Goal: Task Accomplishment & Management: Use online tool/utility

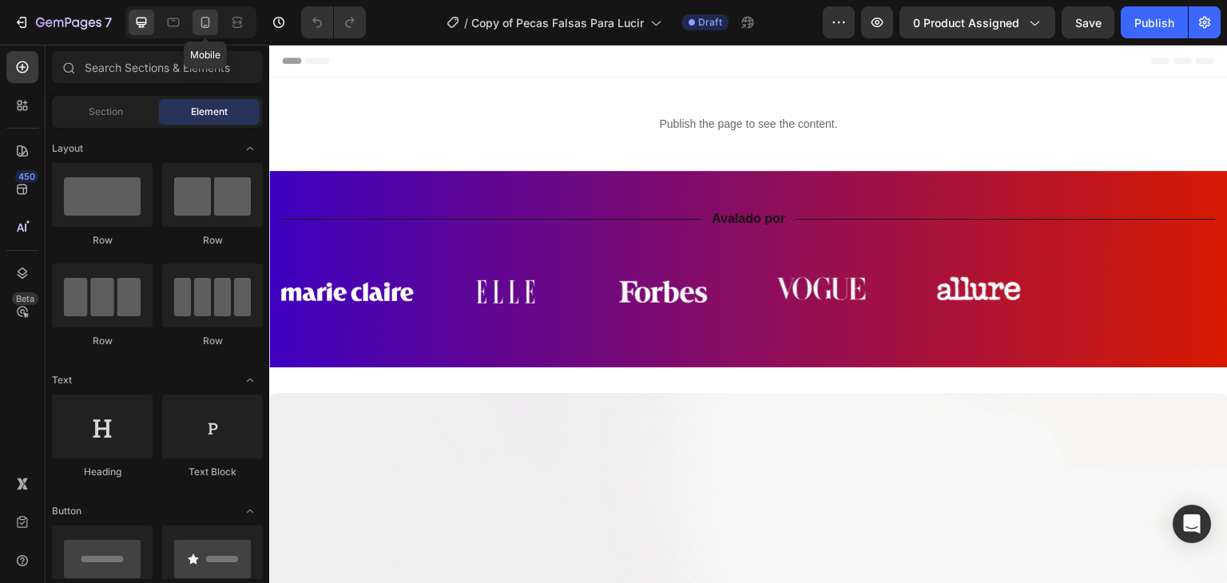
click at [204, 19] on icon at bounding box center [205, 22] width 16 height 16
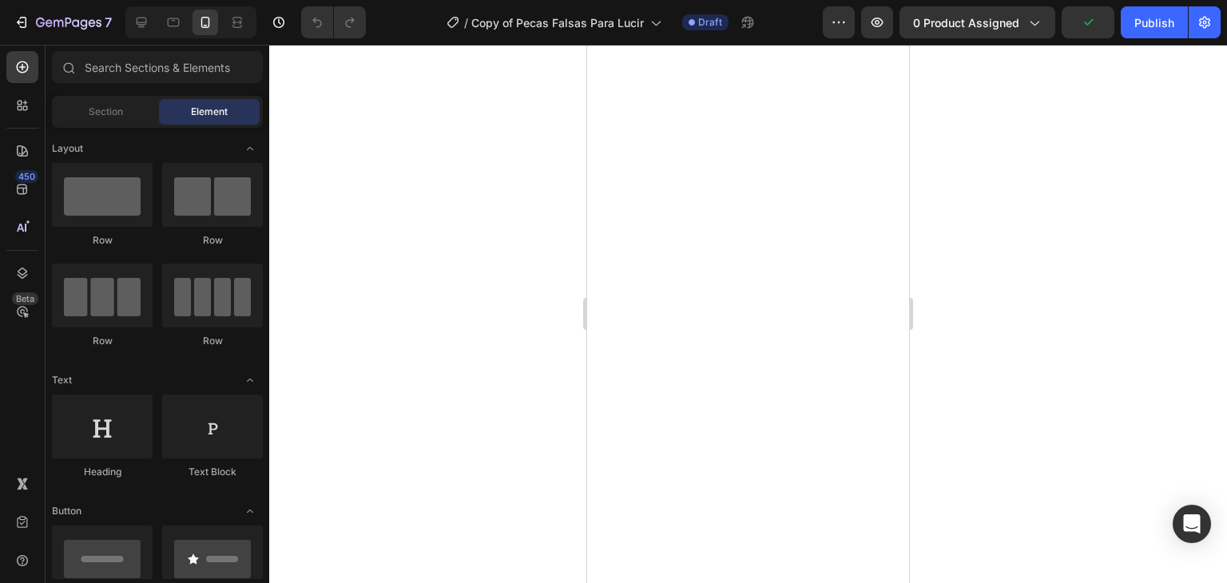
scroll to position [2477, 0]
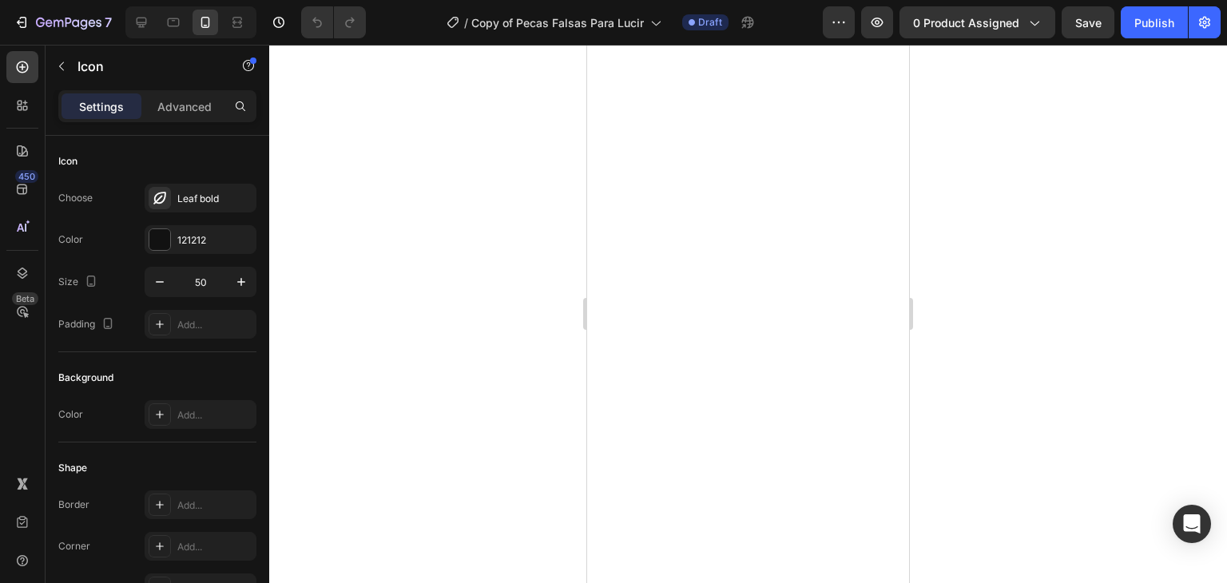
click at [144, 143] on div "Icon Choose Leaf bold Color 121212 Size 50 Padding Add..." at bounding box center [157, 244] width 198 height 217
drag, startPoint x: 92, startPoint y: 167, endPoint x: 80, endPoint y: 159, distance: 14.4
click at [80, 160] on div "Icon" at bounding box center [157, 162] width 198 height 26
click at [80, 159] on div "Icon" at bounding box center [157, 162] width 198 height 26
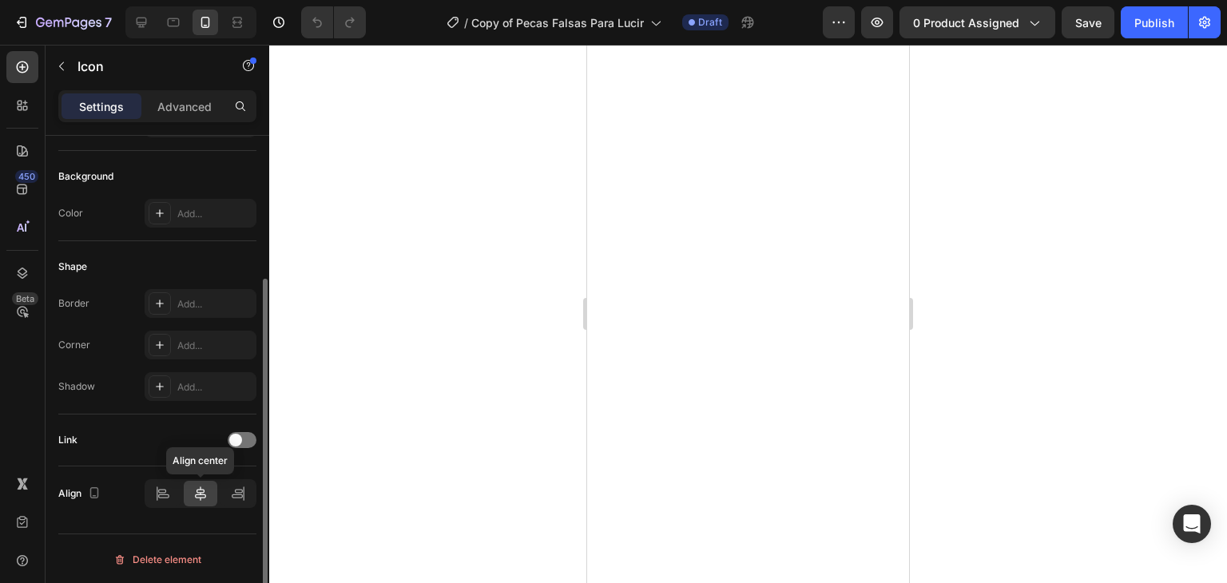
scroll to position [0, 0]
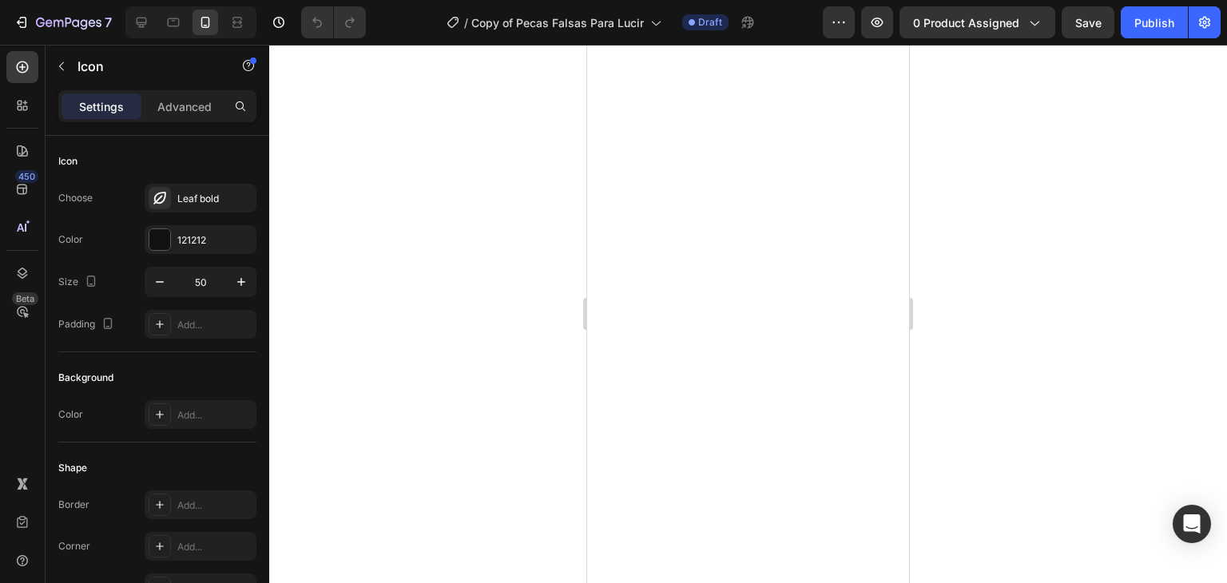
click at [185, 106] on p "Advanced" at bounding box center [184, 106] width 54 height 17
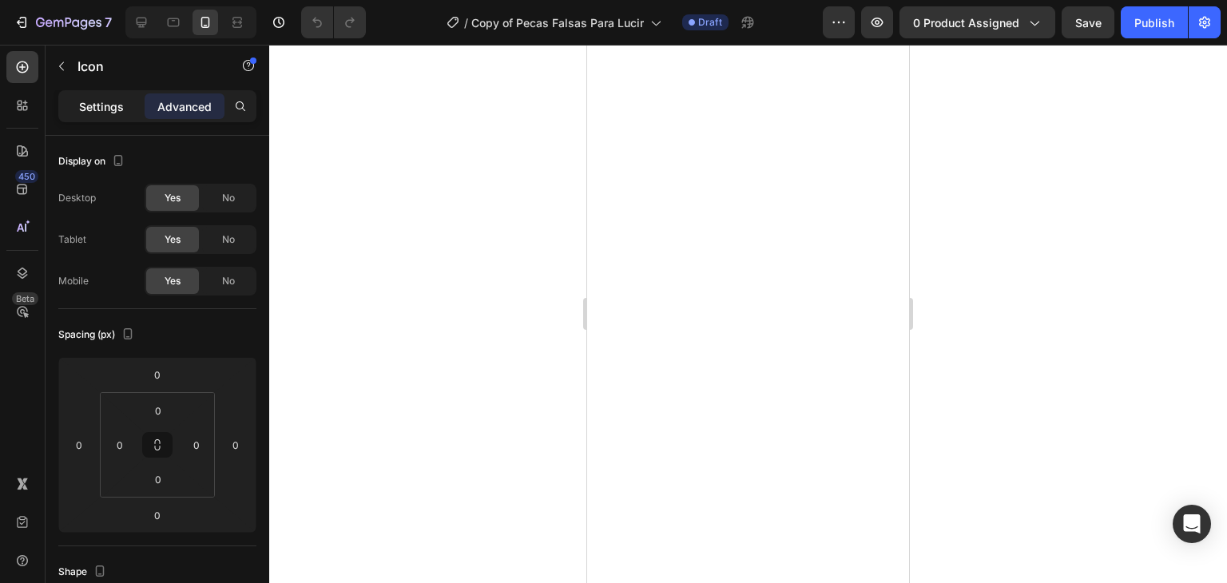
click at [118, 112] on p "Settings" at bounding box center [101, 106] width 45 height 17
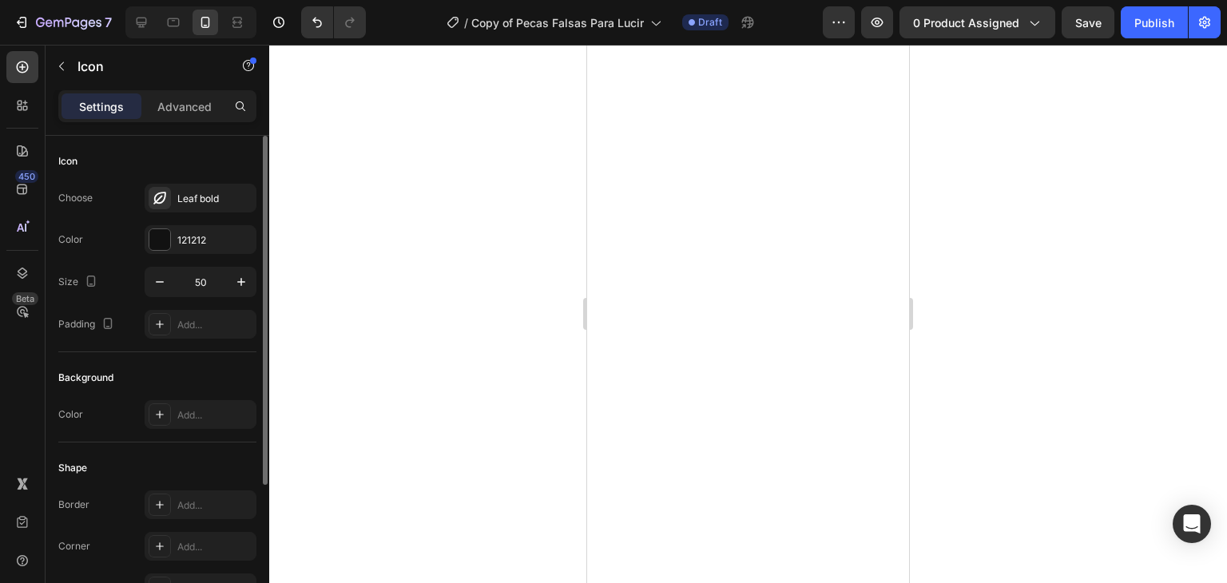
click at [81, 164] on div "Icon" at bounding box center [157, 162] width 198 height 26
drag, startPoint x: 68, startPoint y: 68, endPoint x: 131, endPoint y: 58, distance: 63.8
click at [131, 58] on p "Icon" at bounding box center [146, 66] width 136 height 19
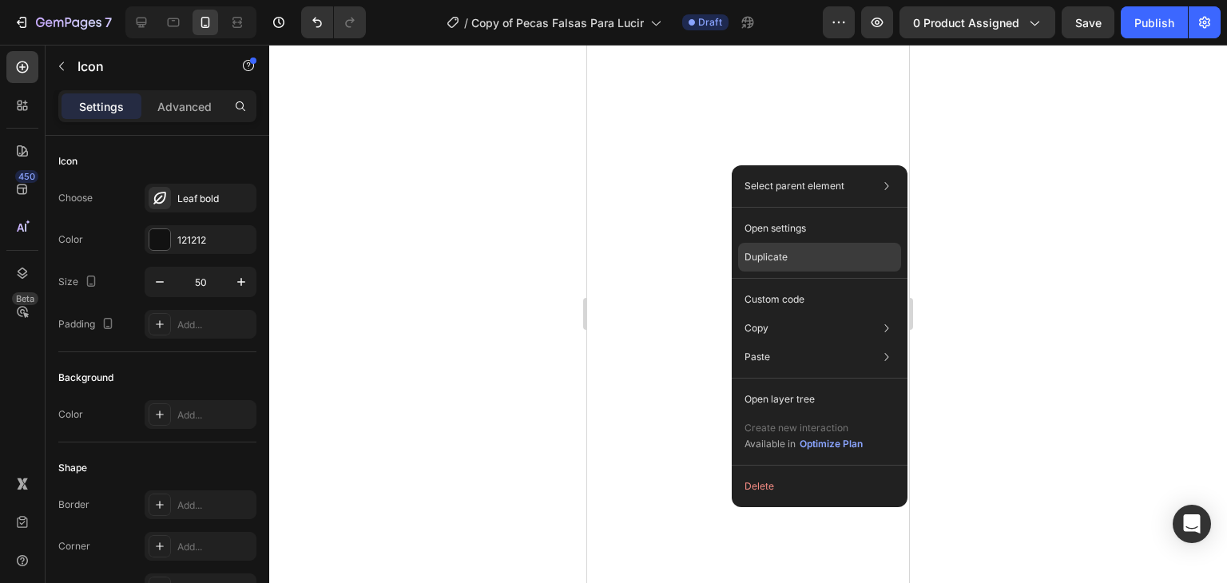
click at [777, 252] on p "Duplicate" at bounding box center [766, 257] width 43 height 14
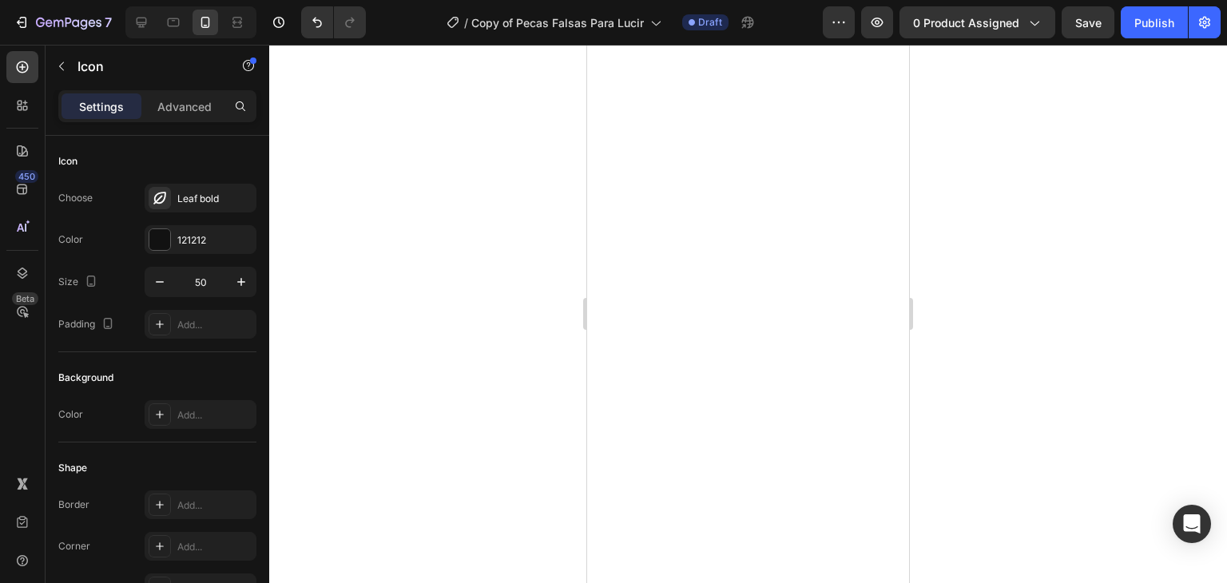
click at [546, 199] on div at bounding box center [748, 314] width 958 height 539
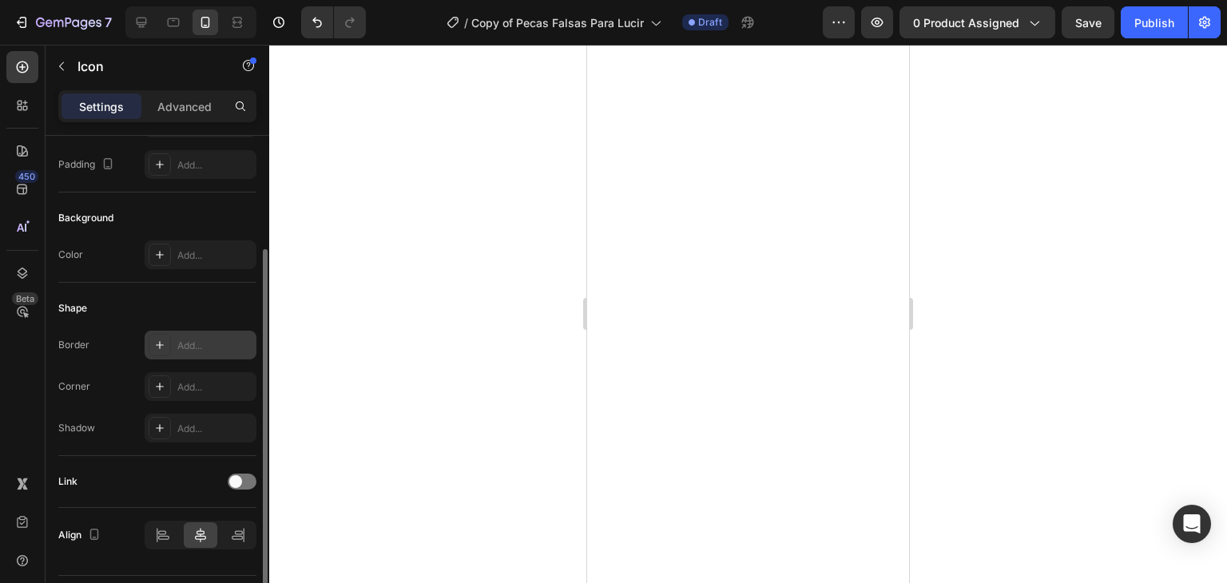
scroll to position [201, 0]
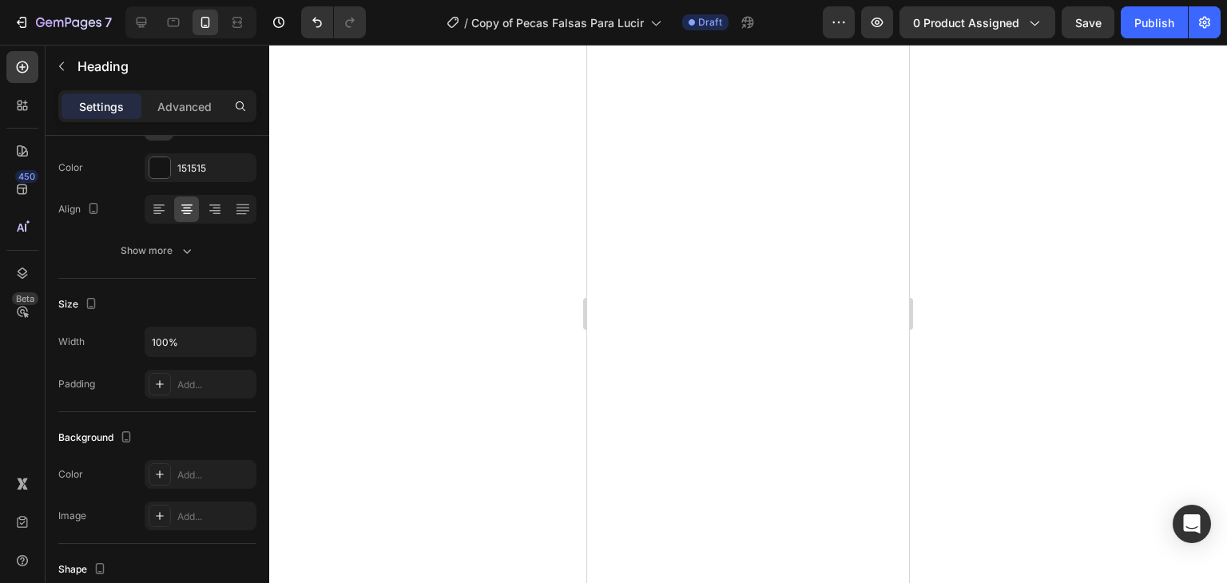
scroll to position [0, 0]
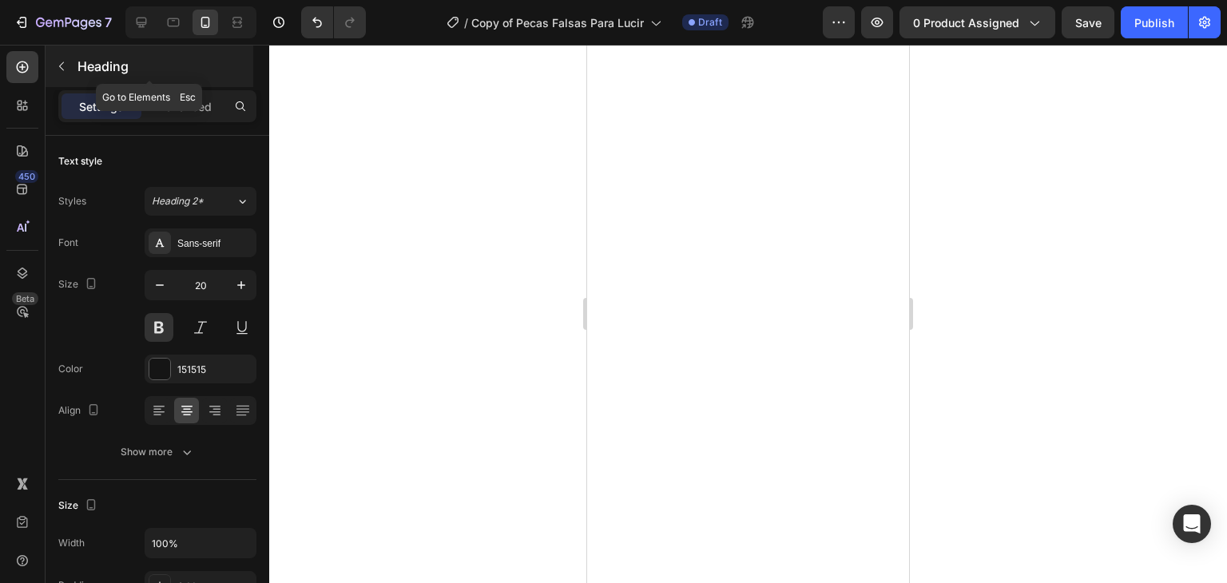
click at [133, 66] on p "Heading" at bounding box center [164, 66] width 173 height 19
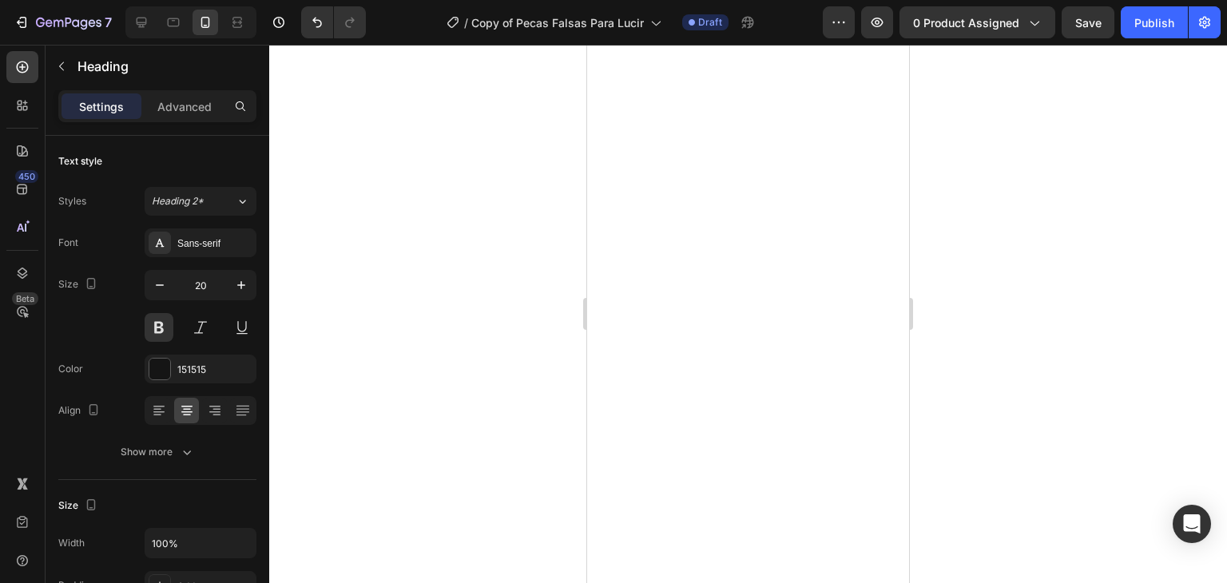
click at [189, 204] on span "Heading 2*" at bounding box center [178, 201] width 52 height 14
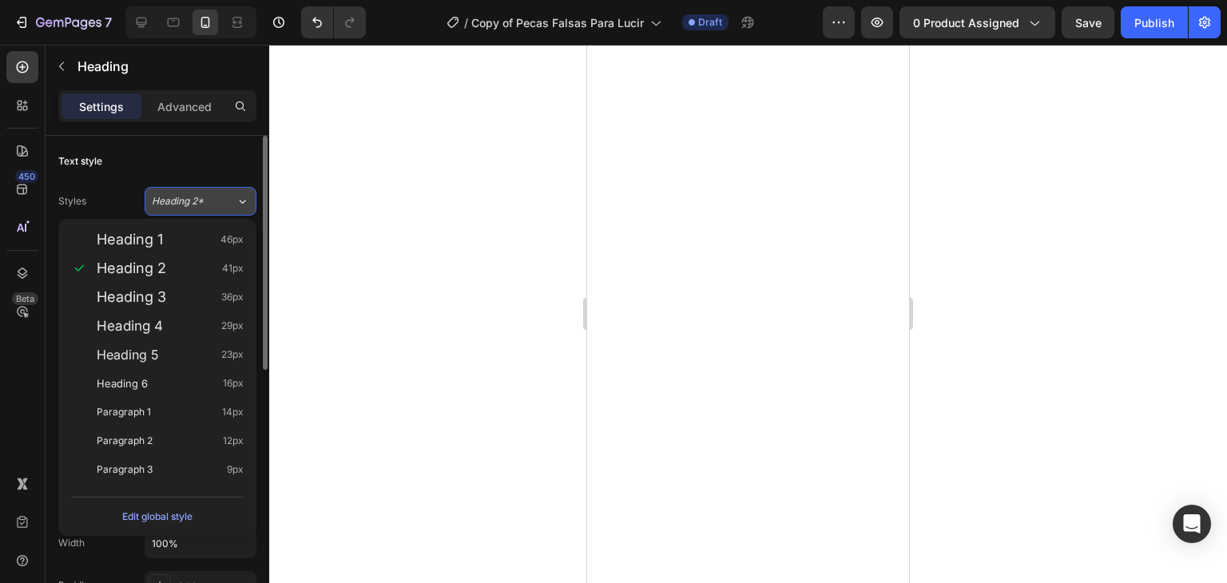
click at [189, 204] on span "Heading 2*" at bounding box center [178, 201] width 52 height 14
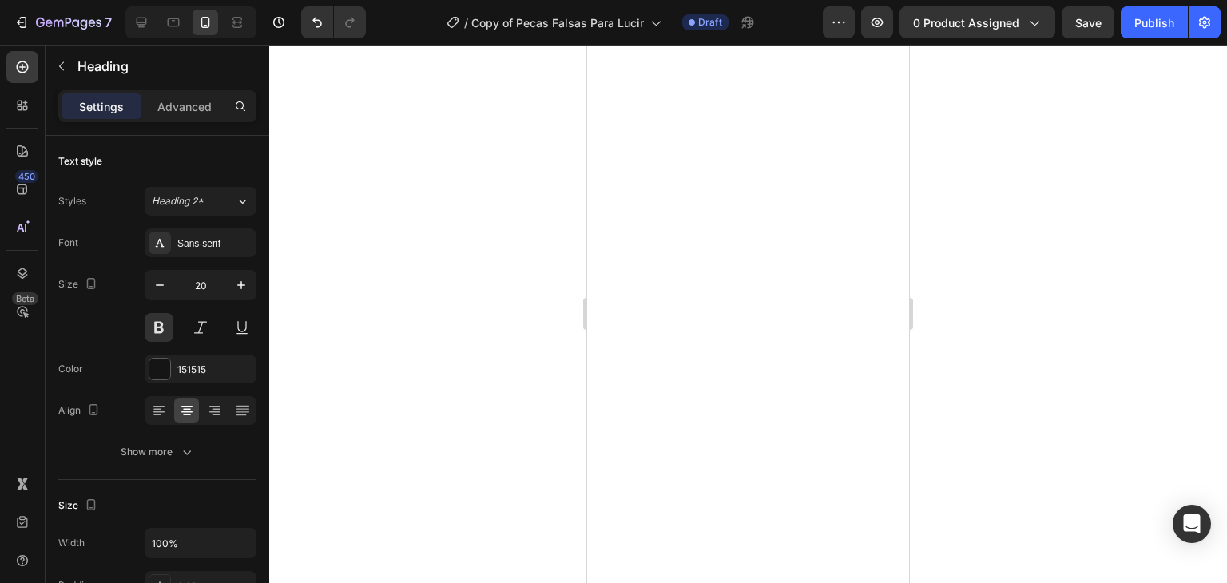
click at [210, 205] on div "Heading 2*" at bounding box center [184, 201] width 65 height 14
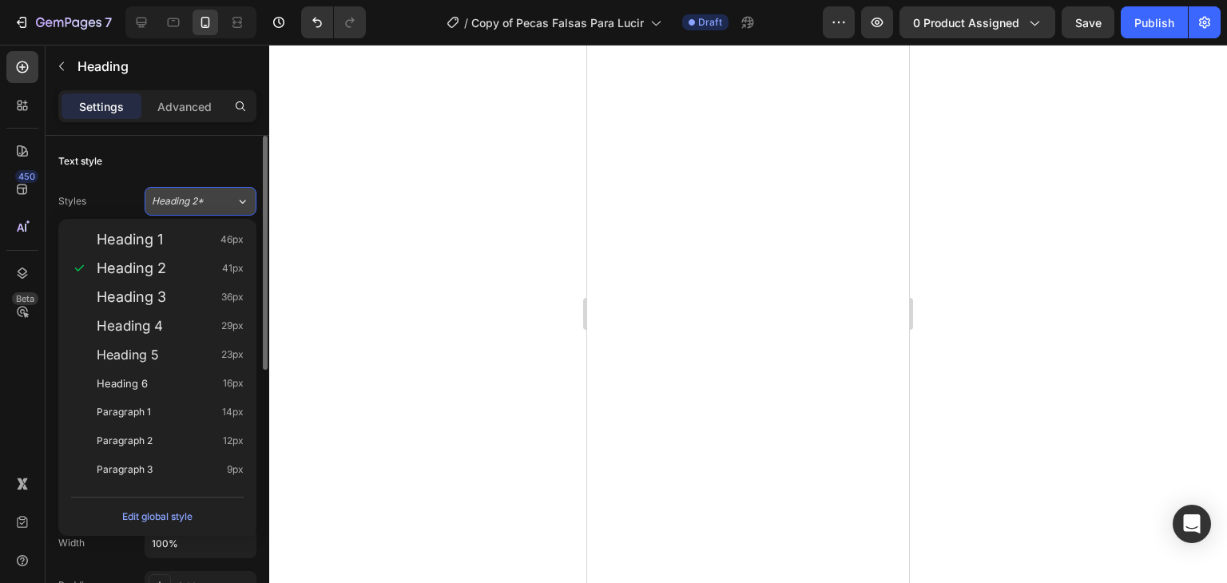
click at [208, 205] on div "Heading 2*" at bounding box center [184, 201] width 65 height 14
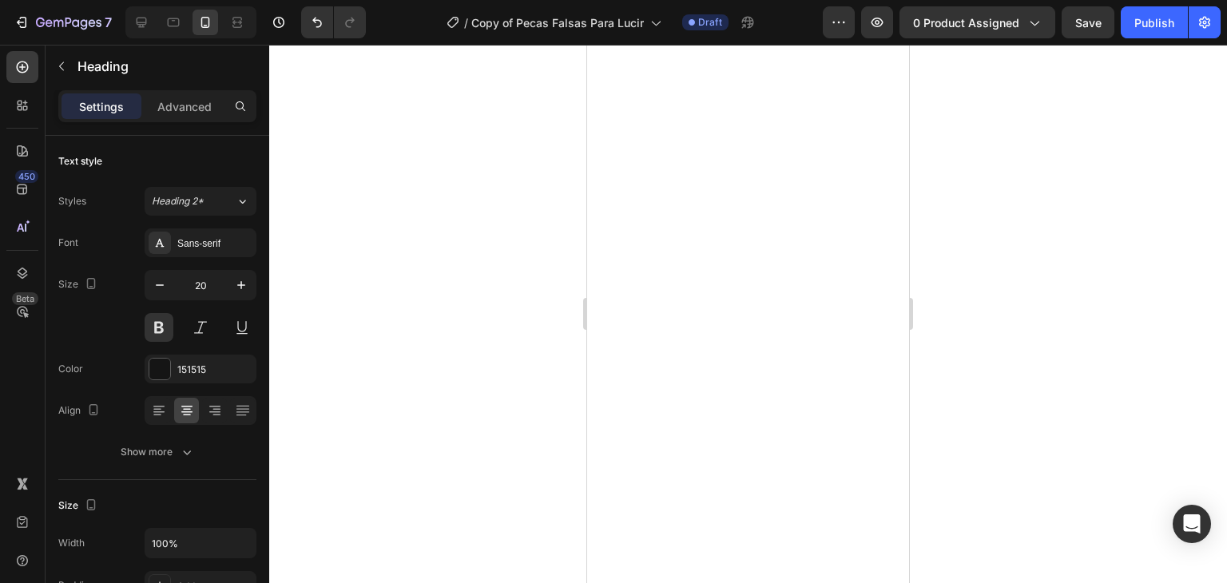
scroll to position [160, 0]
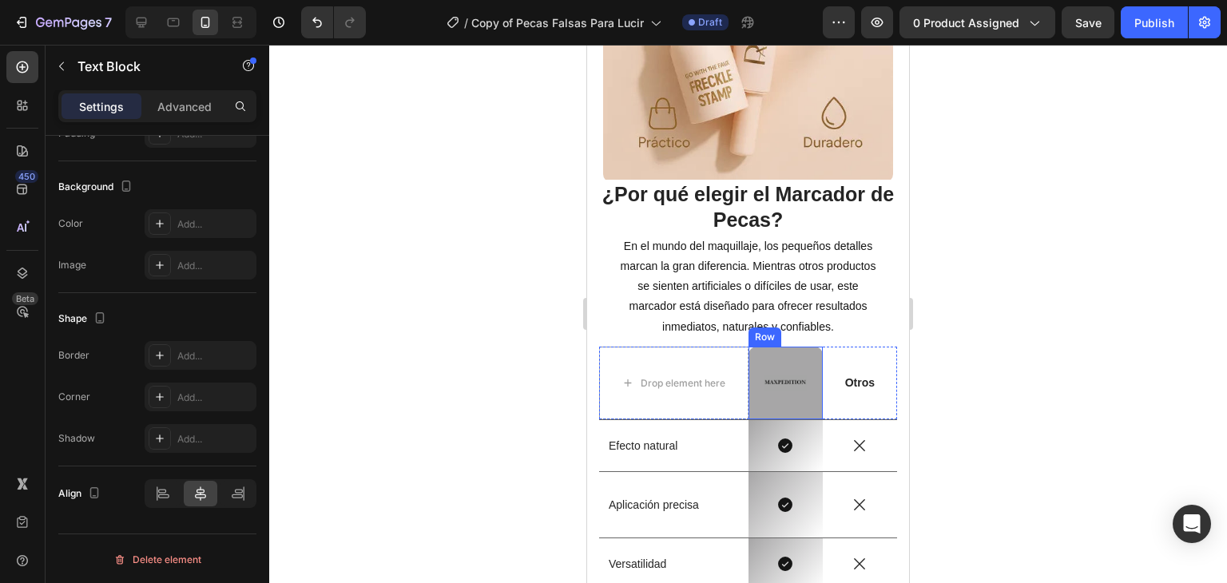
scroll to position [3356, 0]
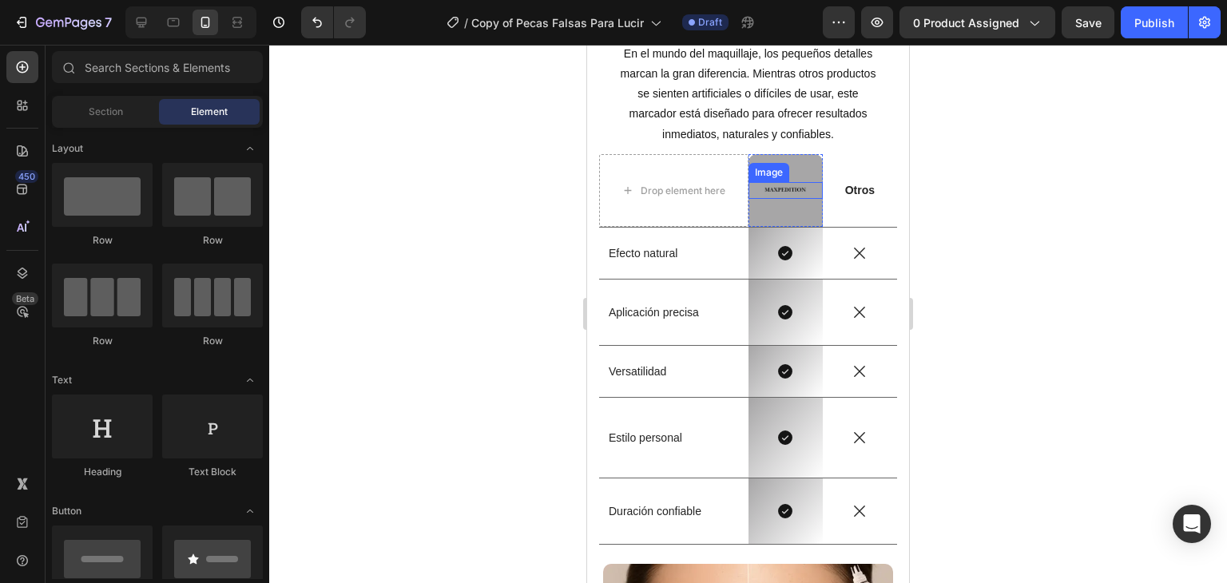
click at [709, 185] on div "Drop element here" at bounding box center [683, 191] width 85 height 13
click at [692, 236] on div "Efecto natural Text Block" at bounding box center [673, 253] width 149 height 51
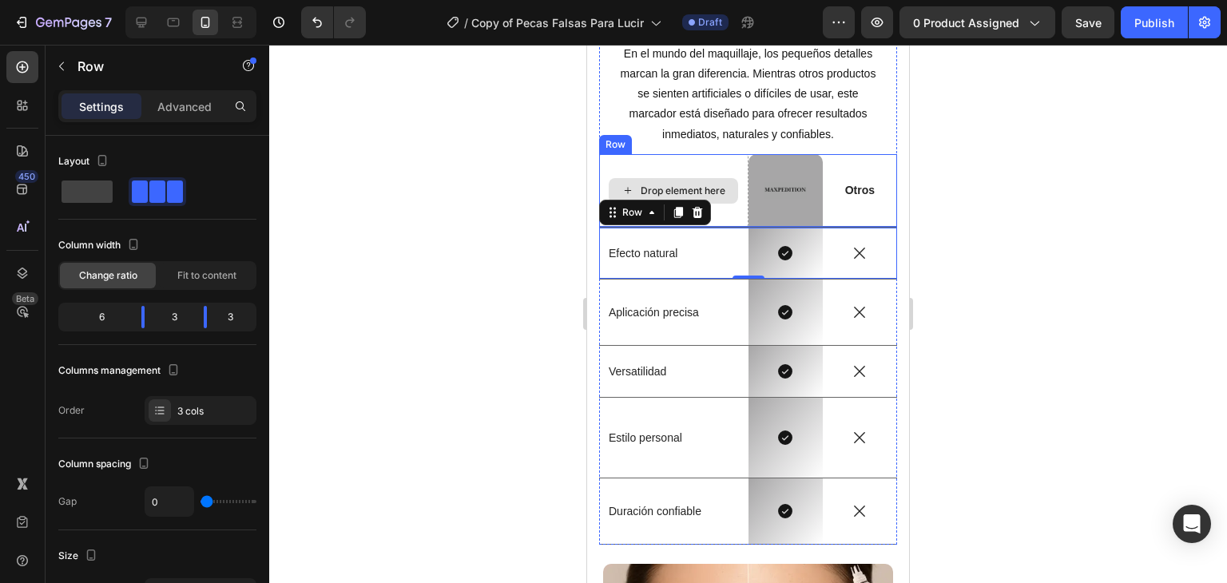
click at [733, 173] on div "Drop element here" at bounding box center [673, 191] width 149 height 74
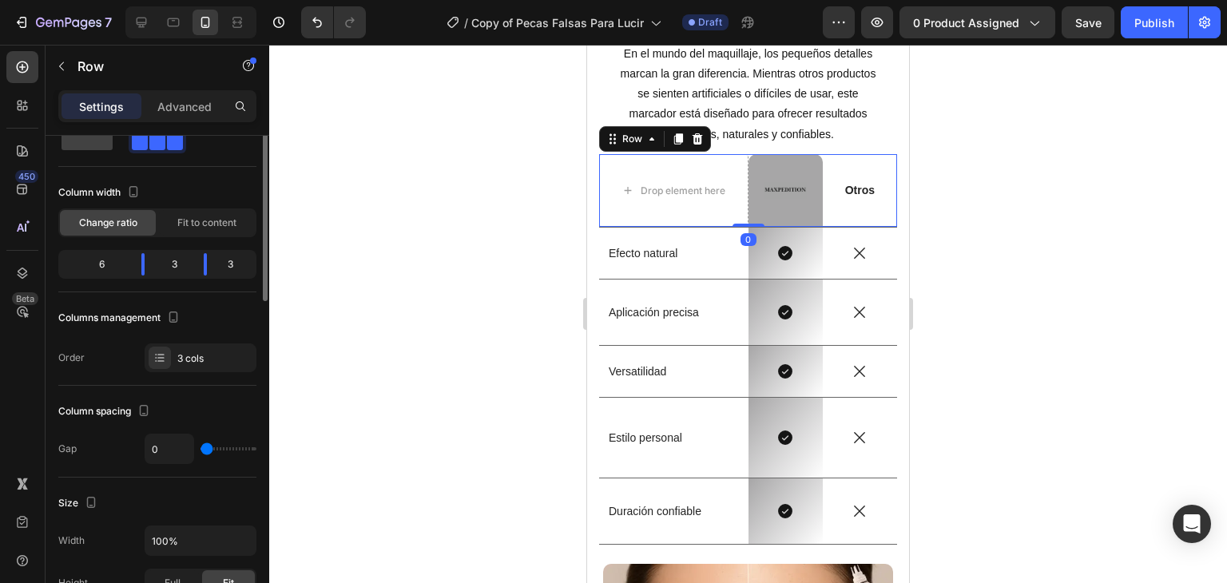
scroll to position [0, 0]
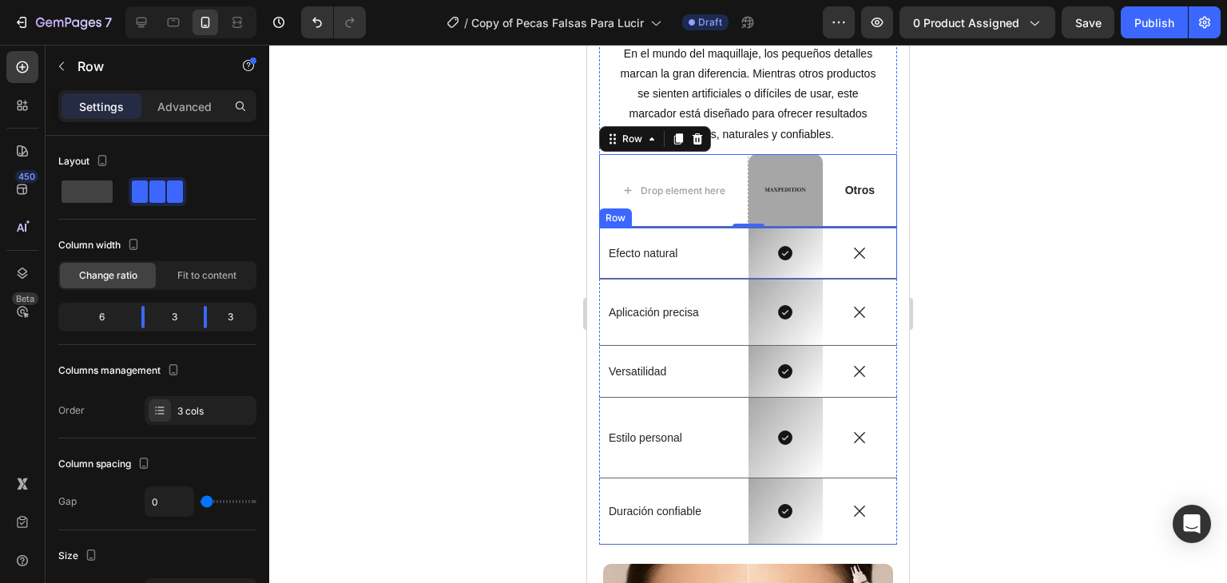
click at [680, 266] on div "Efecto natural Text Block" at bounding box center [673, 253] width 149 height 51
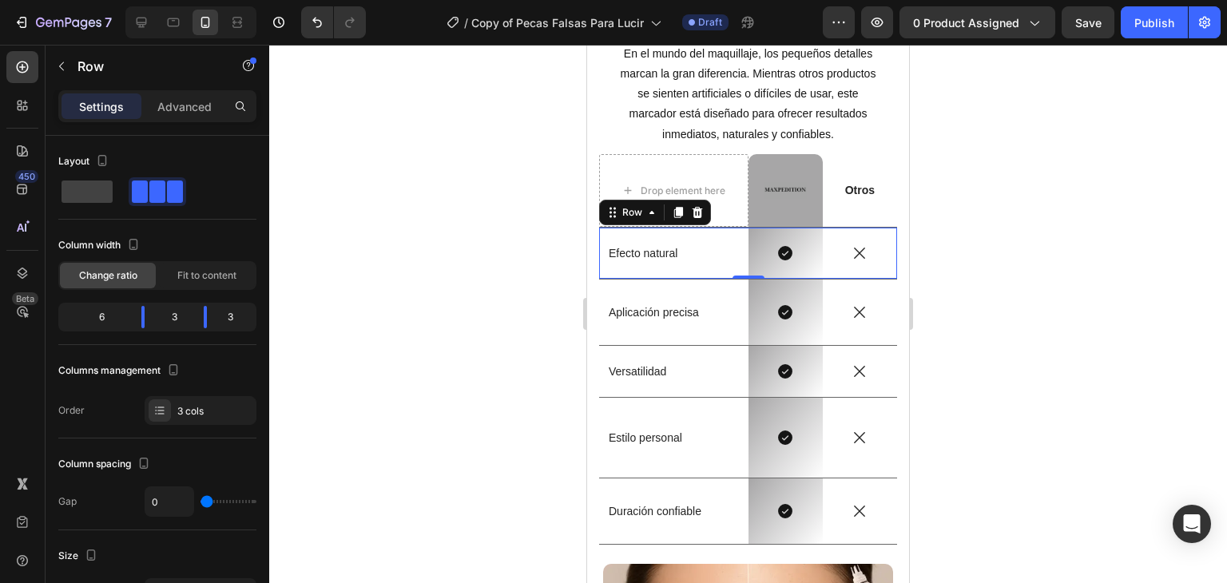
click at [982, 248] on div at bounding box center [748, 314] width 958 height 539
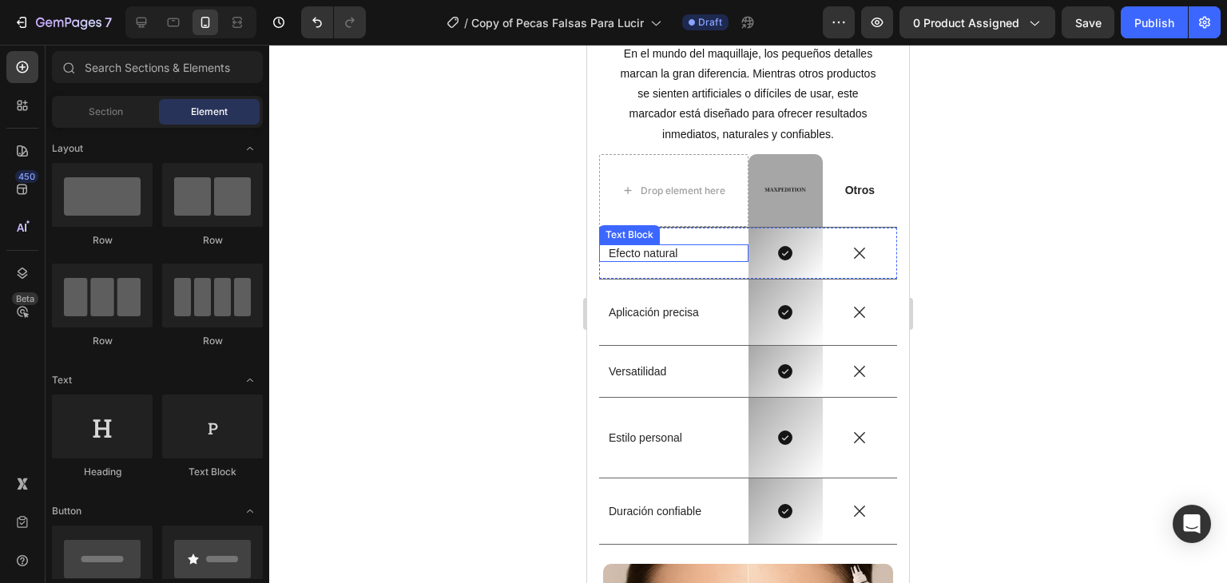
click at [733, 253] on div "Efecto natural" at bounding box center [673, 253] width 133 height 18
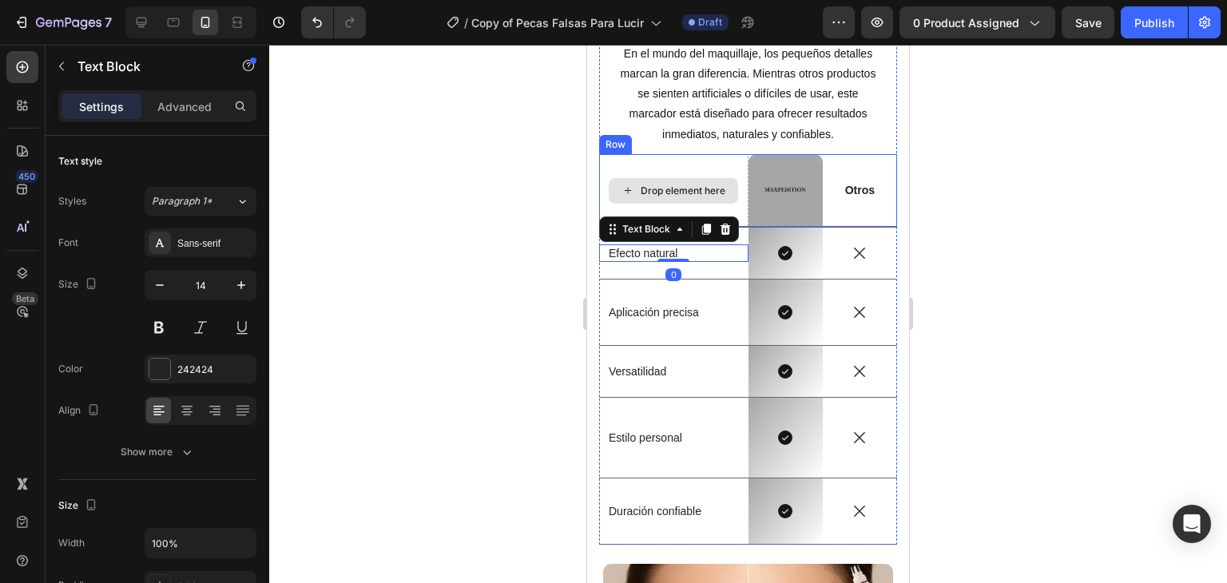
click at [685, 167] on div "Drop element here" at bounding box center [673, 191] width 149 height 74
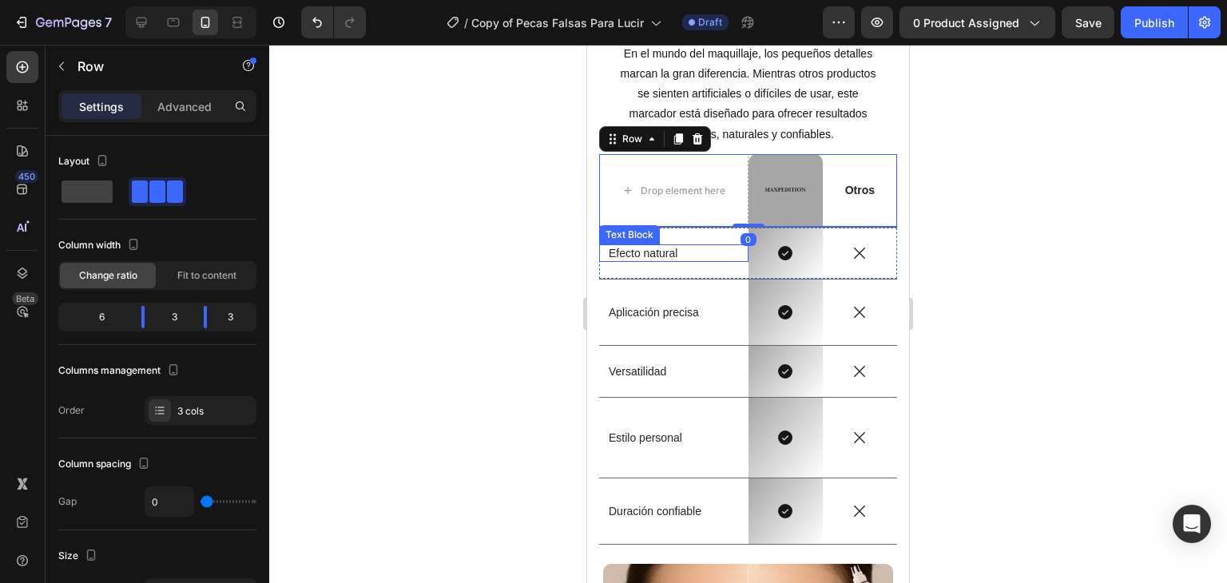
click at [707, 249] on p "Efecto natural" at bounding box center [674, 253] width 130 height 14
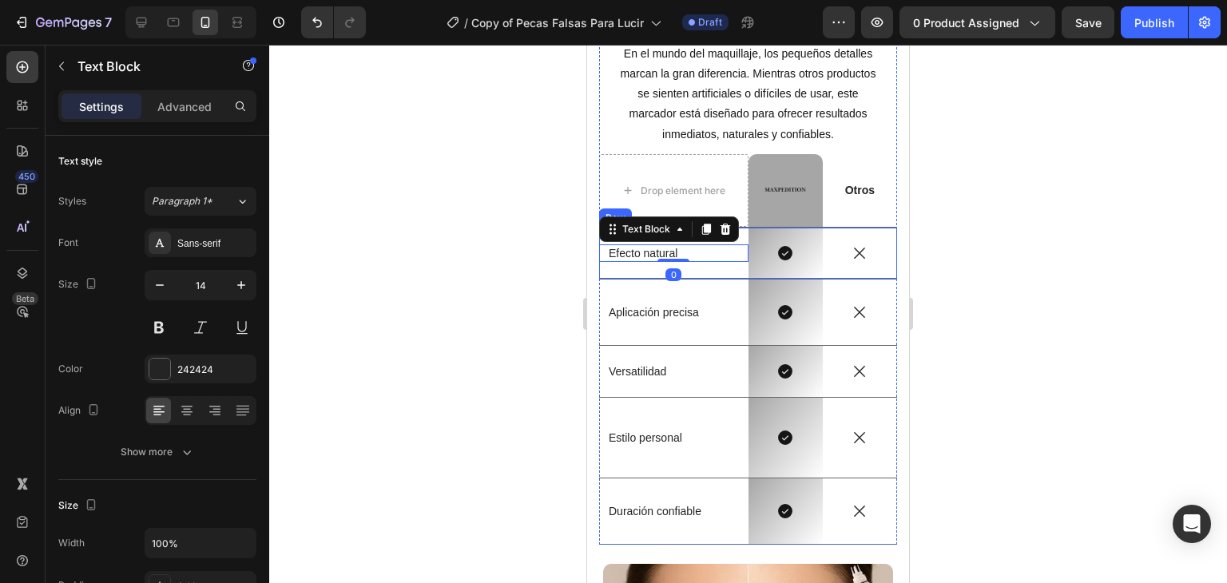
click at [715, 264] on div "Efecto natural Text Block 0" at bounding box center [673, 253] width 149 height 51
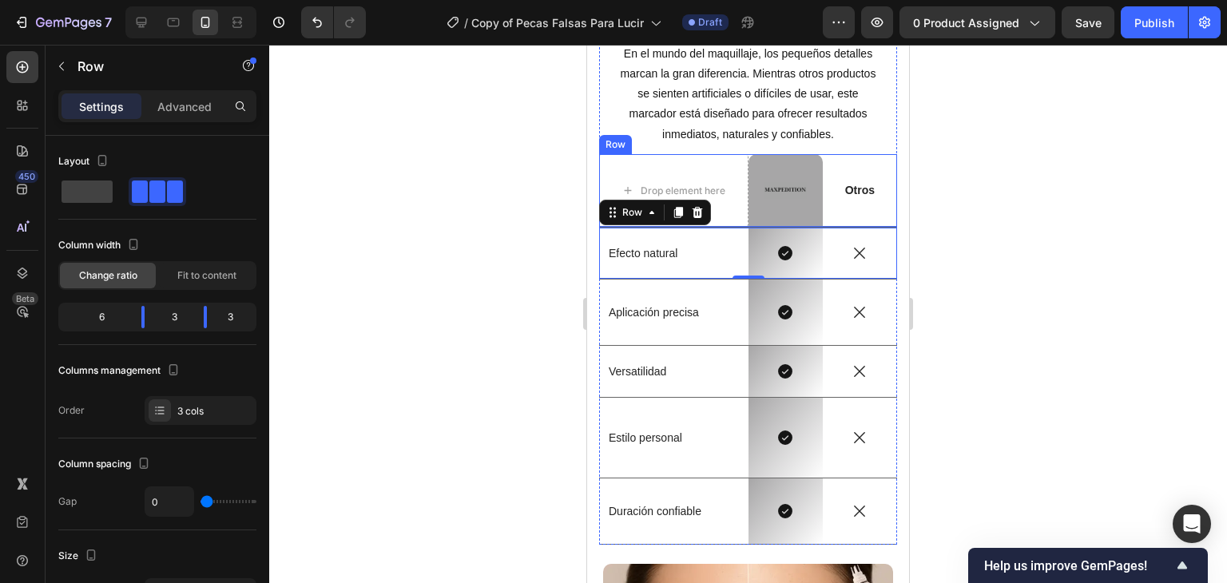
click at [829, 204] on div "Otros Text Block" at bounding box center [860, 191] width 74 height 74
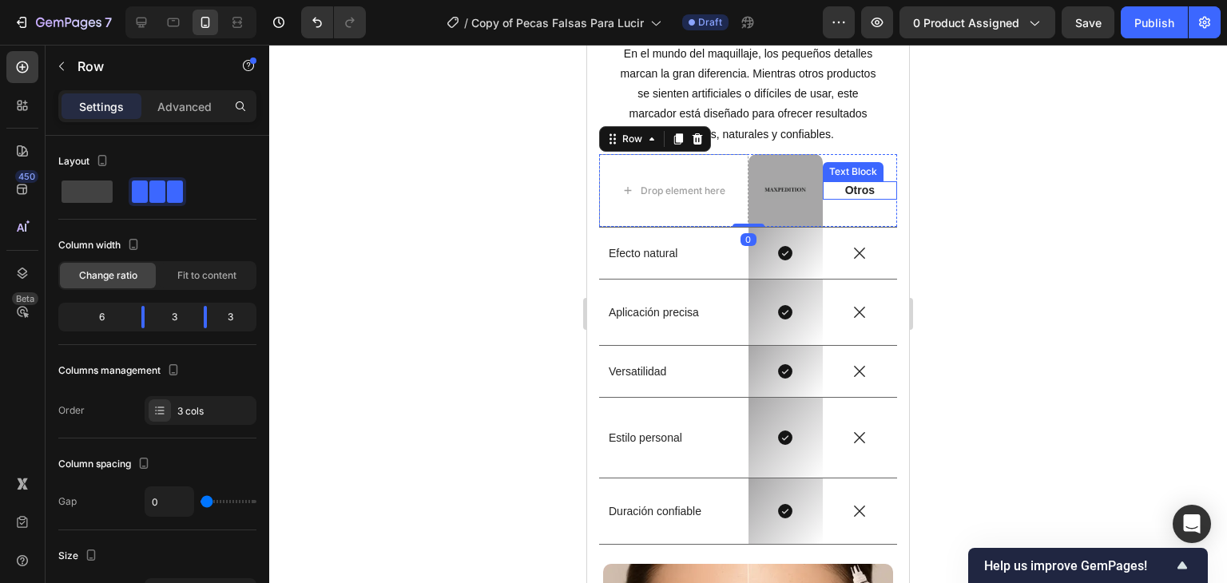
click at [840, 193] on p "Otros" at bounding box center [860, 190] width 71 height 14
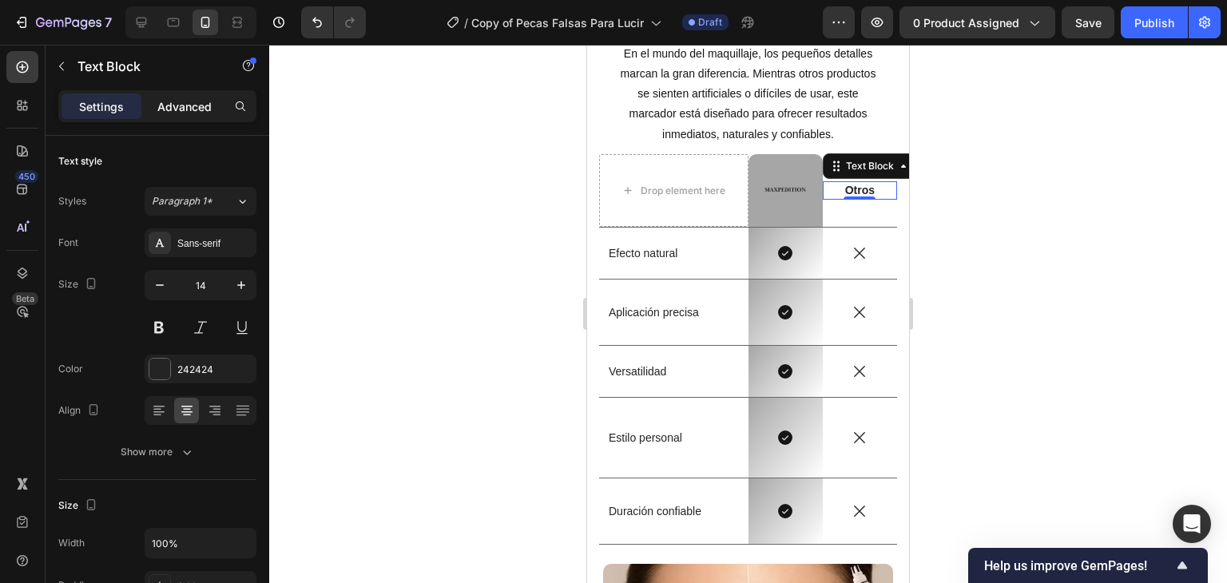
click at [211, 109] on p "Advanced" at bounding box center [184, 106] width 54 height 17
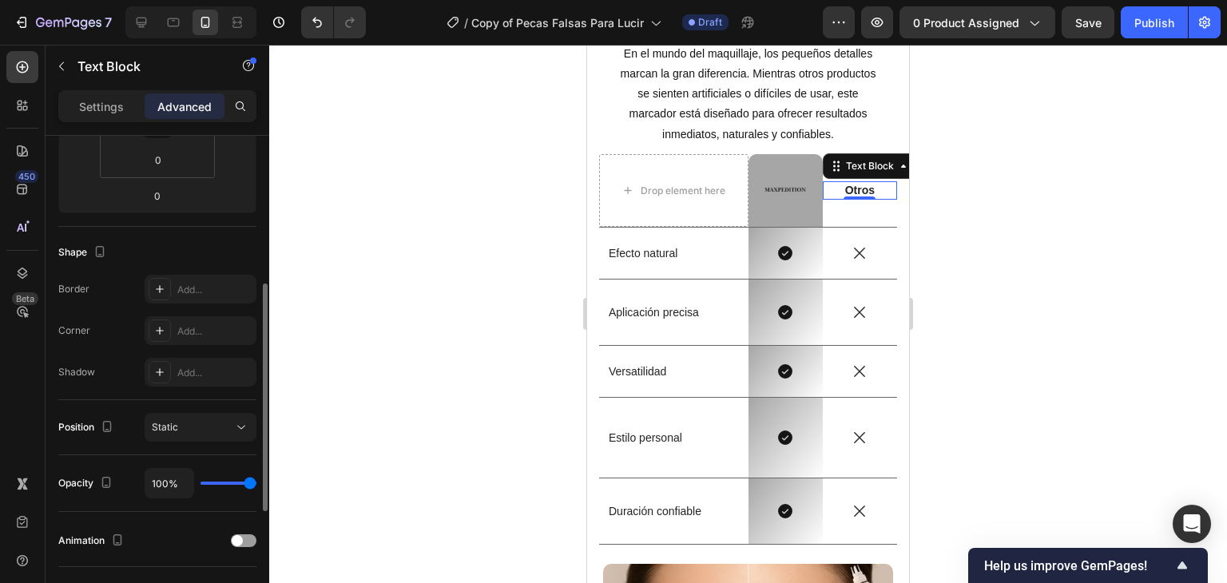
scroll to position [399, 0]
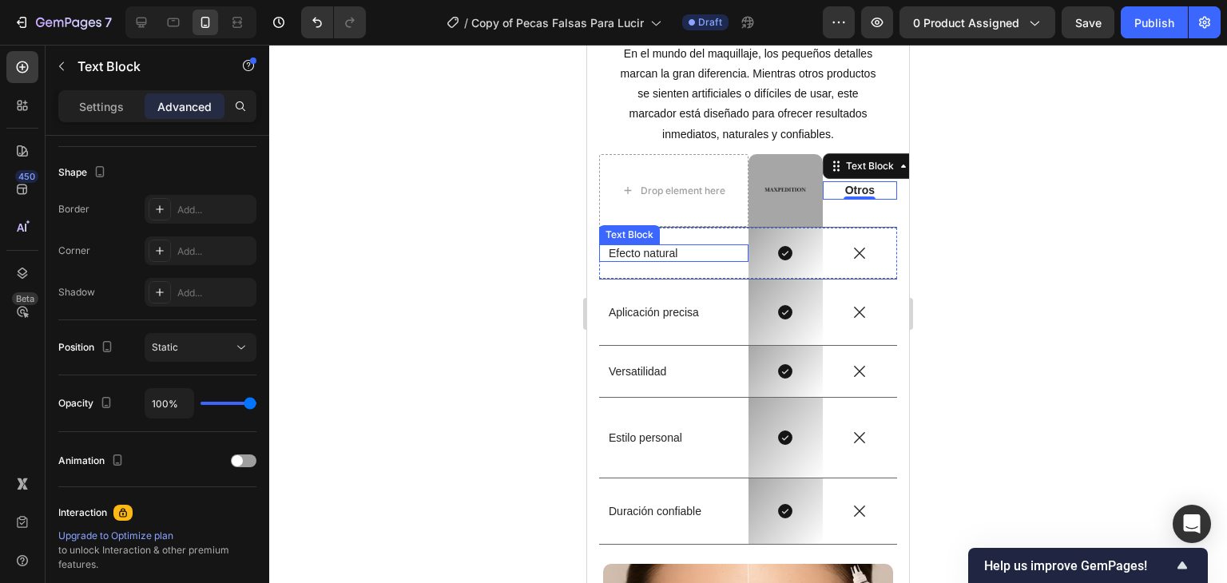
click at [622, 258] on p "Efecto natural" at bounding box center [674, 253] width 130 height 14
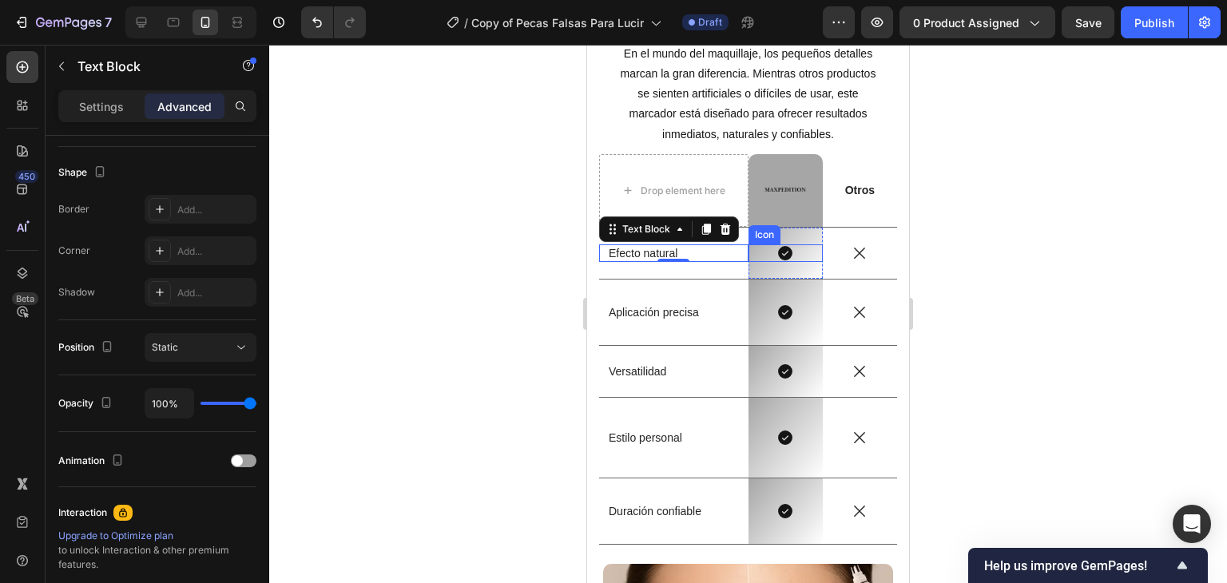
click at [780, 254] on icon at bounding box center [785, 253] width 14 height 14
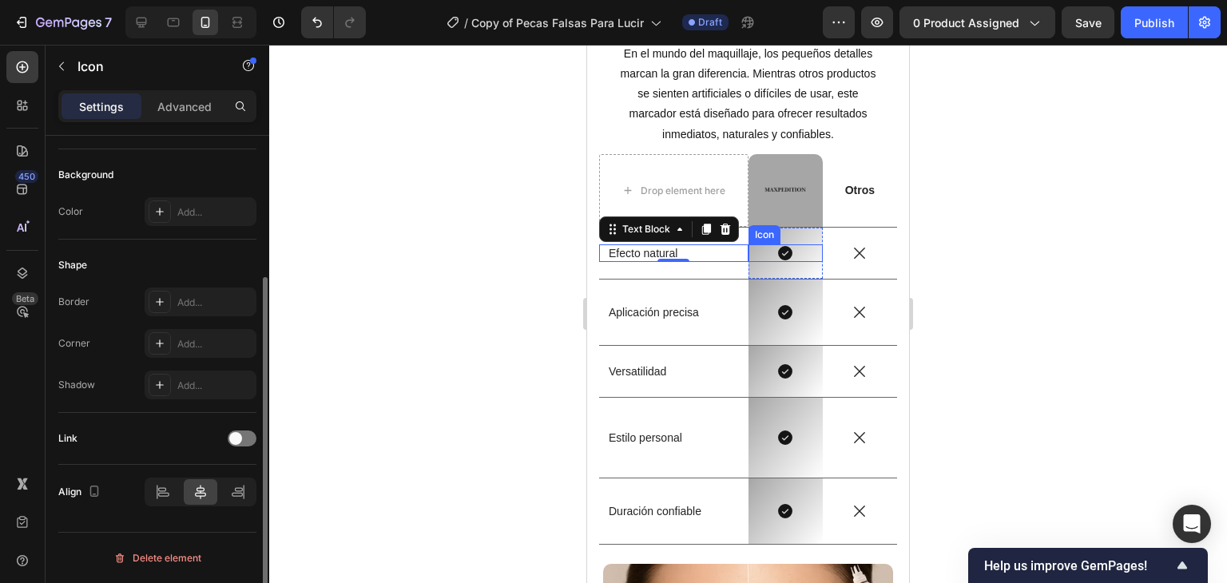
scroll to position [0, 0]
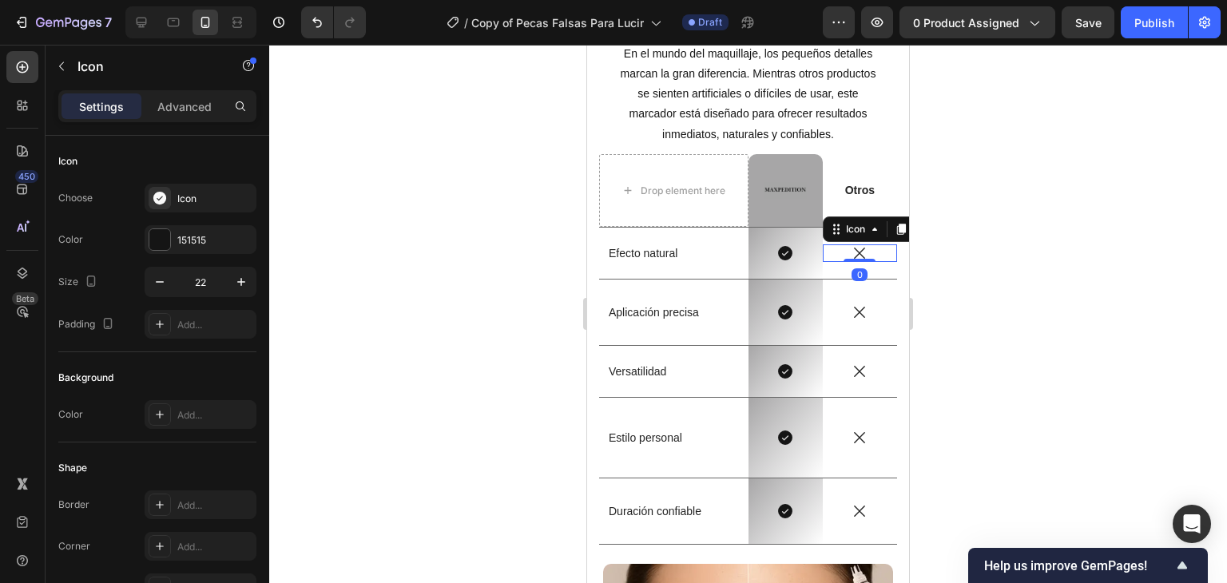
click at [855, 253] on icon at bounding box center [860, 253] width 18 height 18
click at [786, 257] on div "Icon" at bounding box center [786, 253] width 74 height 18
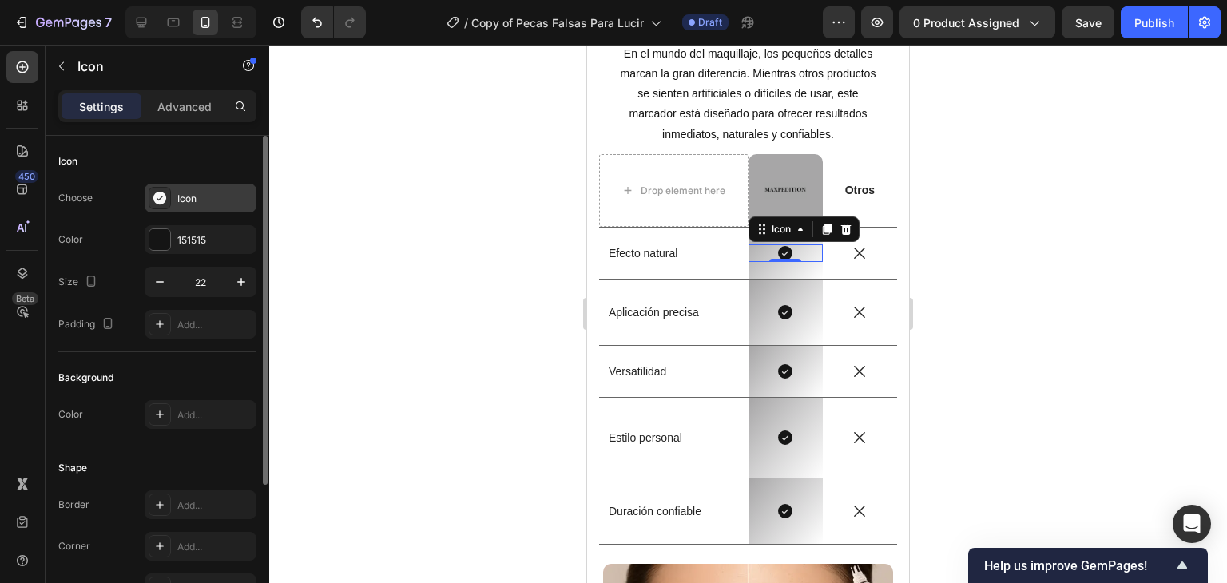
click at [189, 199] on div "Icon" at bounding box center [214, 199] width 75 height 14
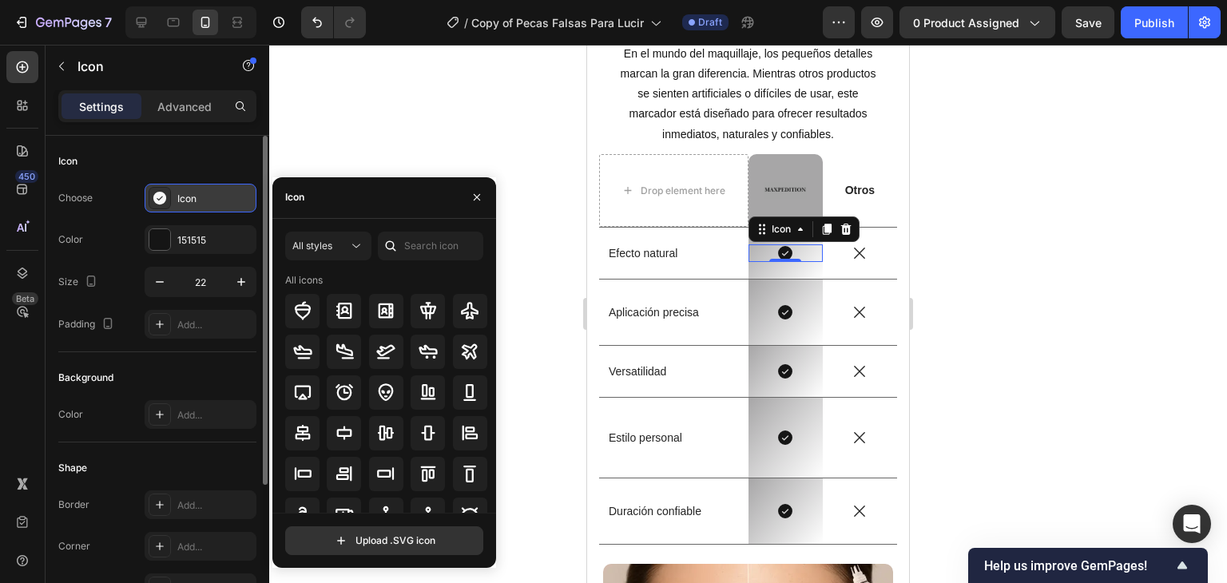
click at [179, 193] on div "Icon" at bounding box center [214, 199] width 75 height 14
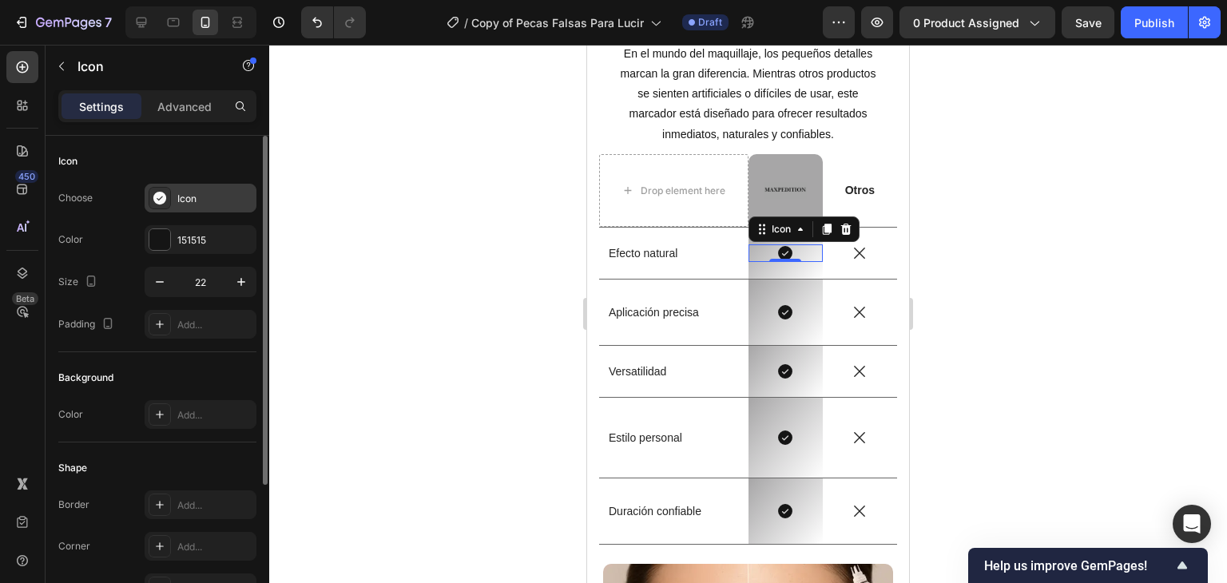
click at [179, 193] on div "Icon" at bounding box center [214, 199] width 75 height 14
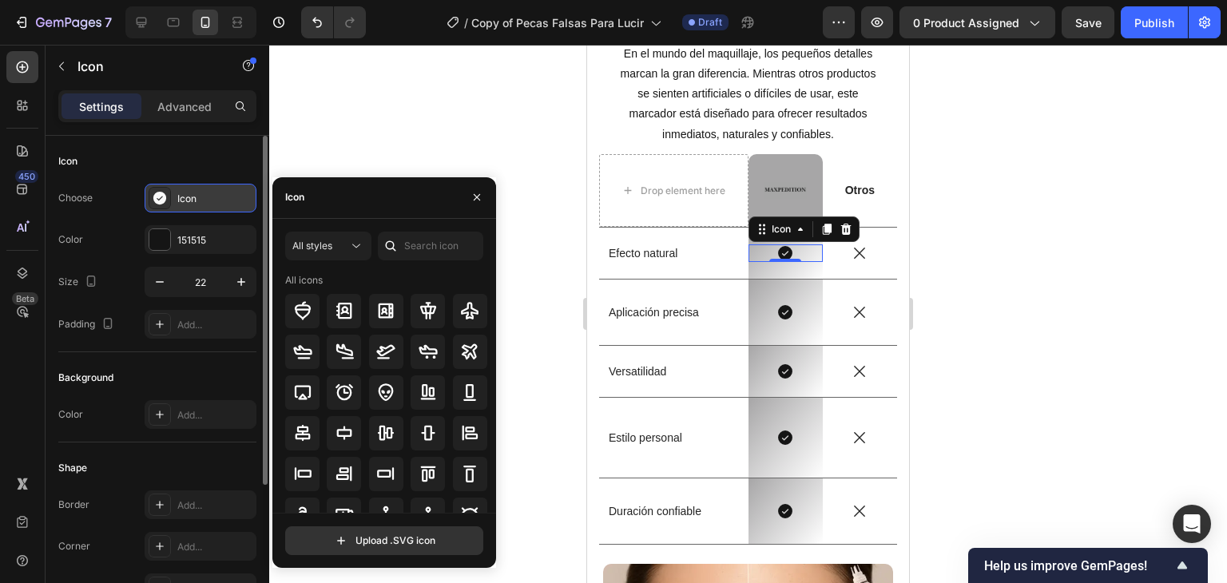
click at [153, 197] on icon at bounding box center [160, 198] width 16 height 16
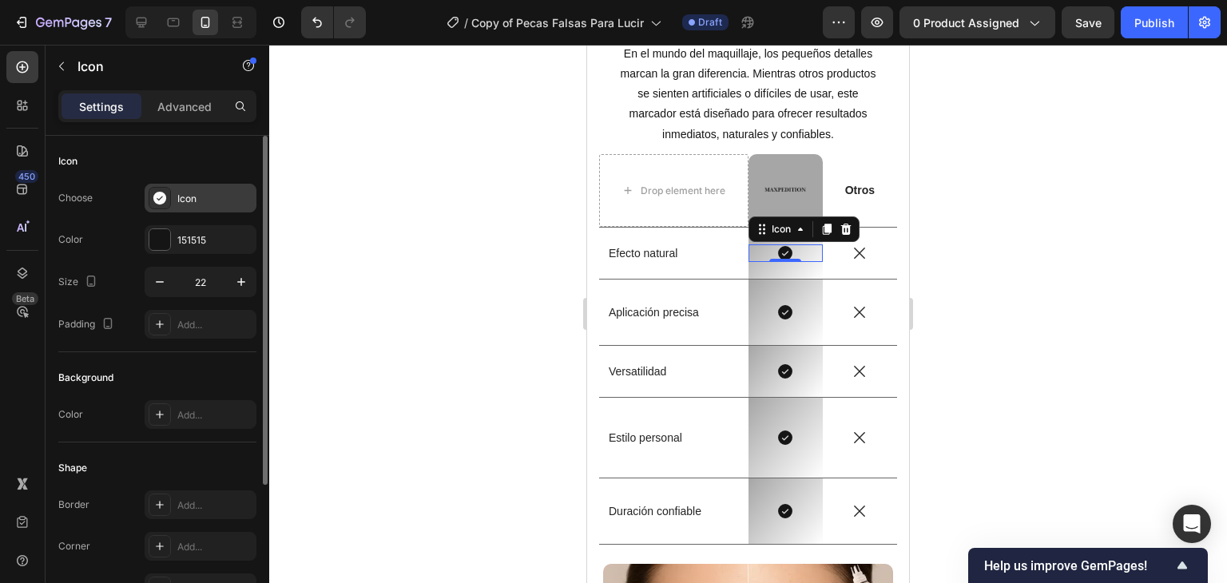
click at [153, 197] on icon at bounding box center [160, 198] width 16 height 16
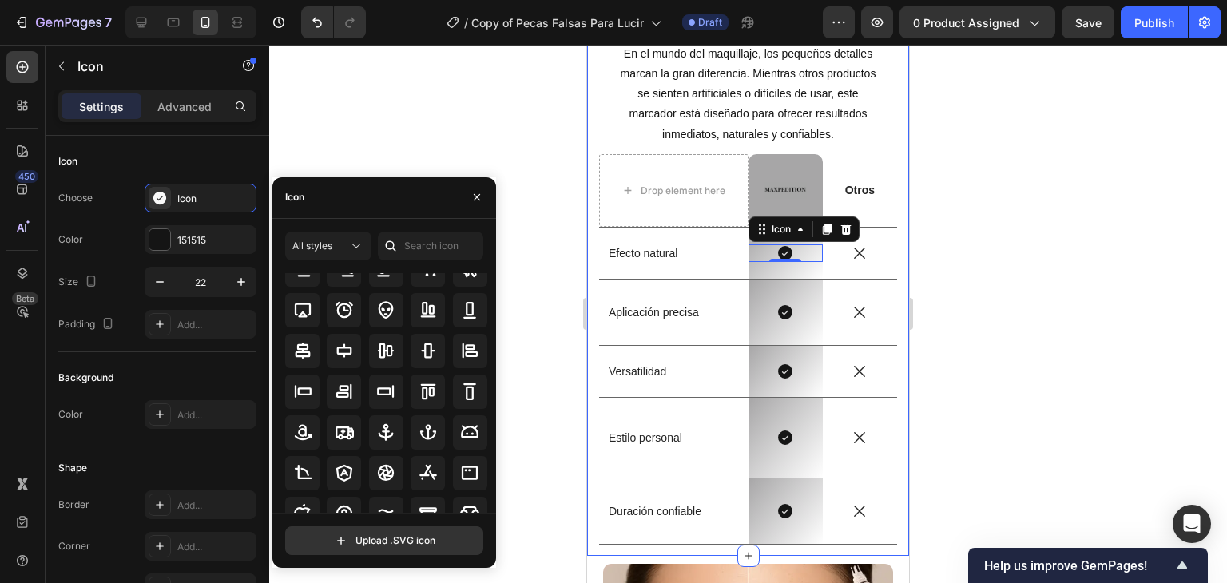
scroll to position [176, 0]
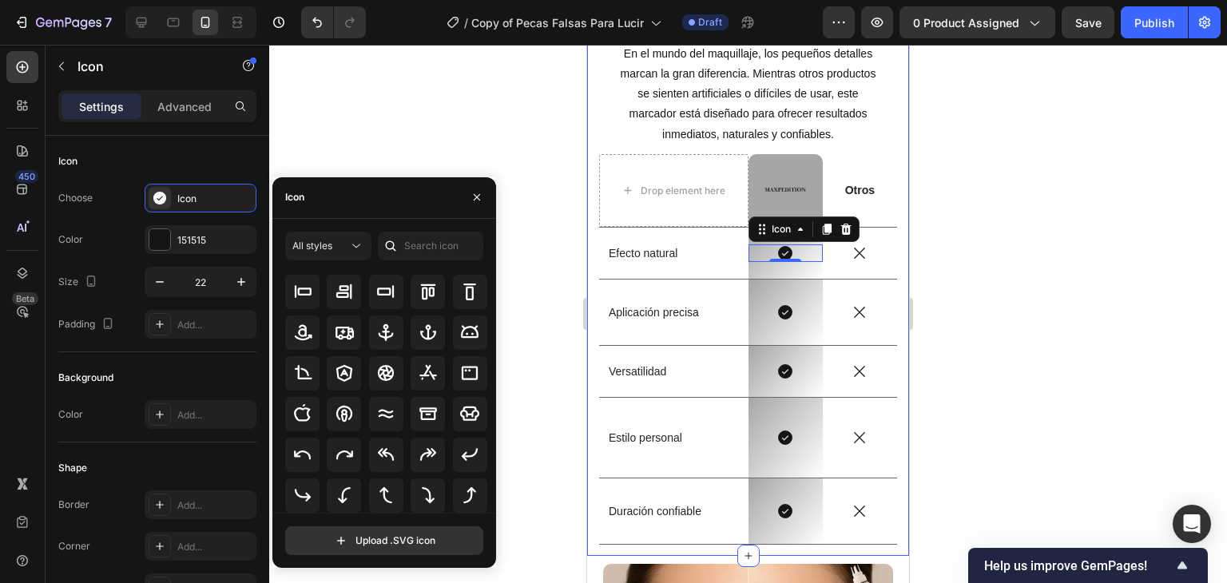
click at [553, 212] on div at bounding box center [748, 314] width 958 height 539
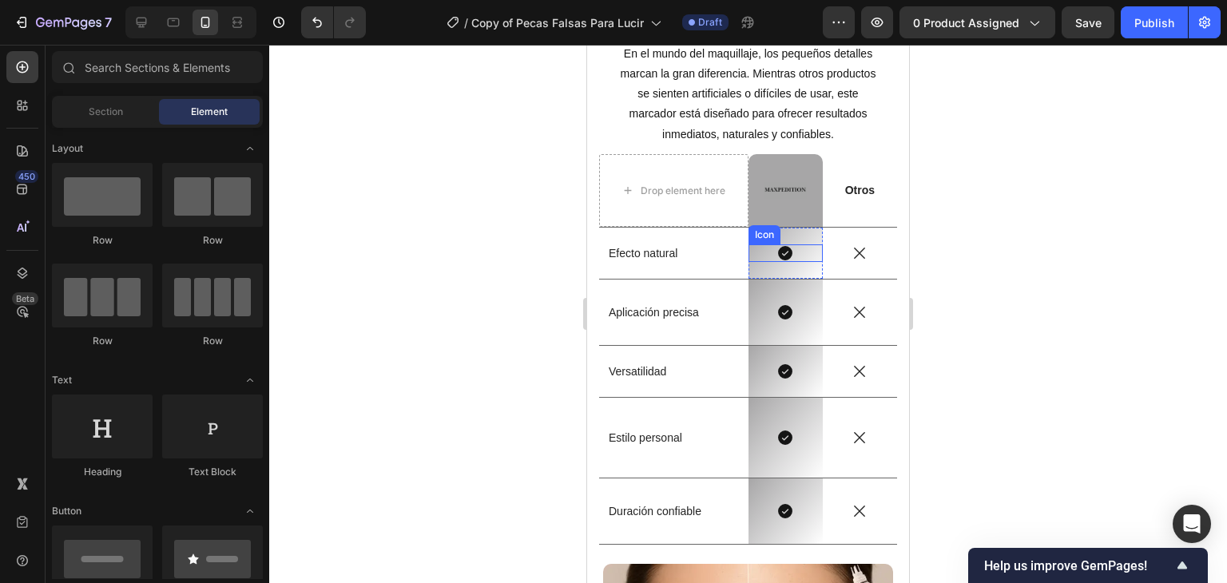
click at [789, 257] on div "Icon" at bounding box center [786, 253] width 74 height 18
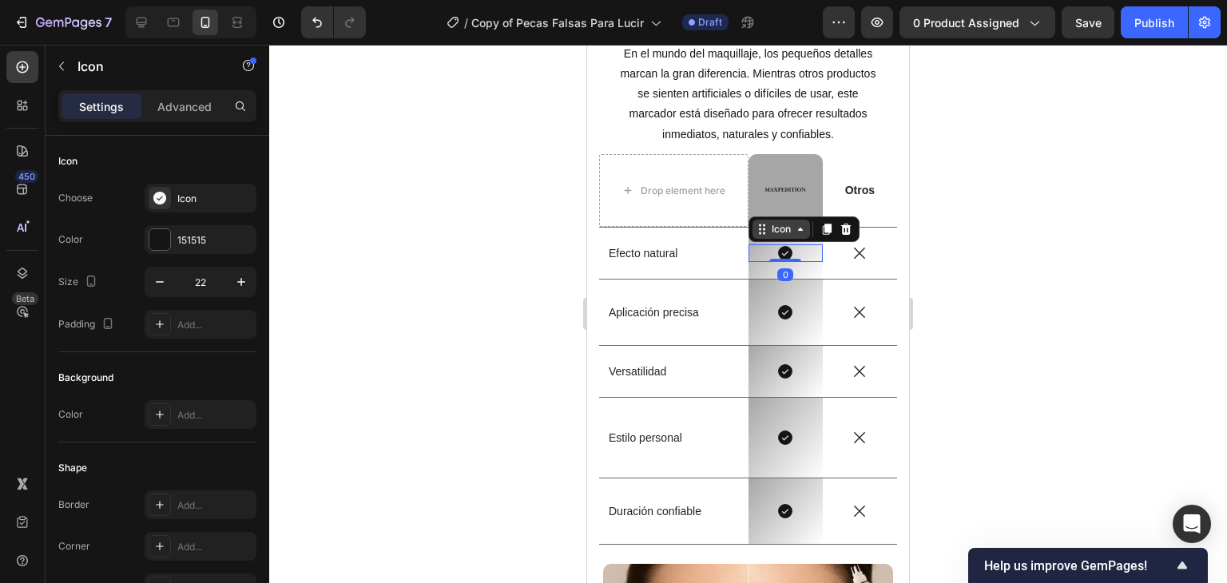
click at [786, 232] on div "Icon" at bounding box center [782, 229] width 58 height 19
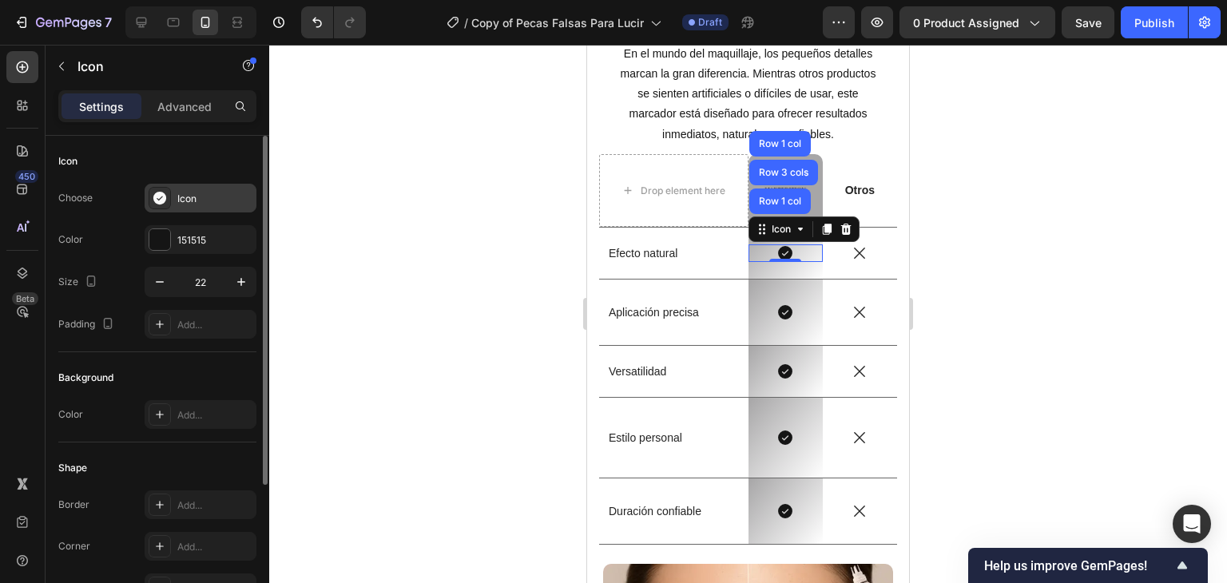
click at [209, 209] on div "Icon" at bounding box center [201, 198] width 112 height 29
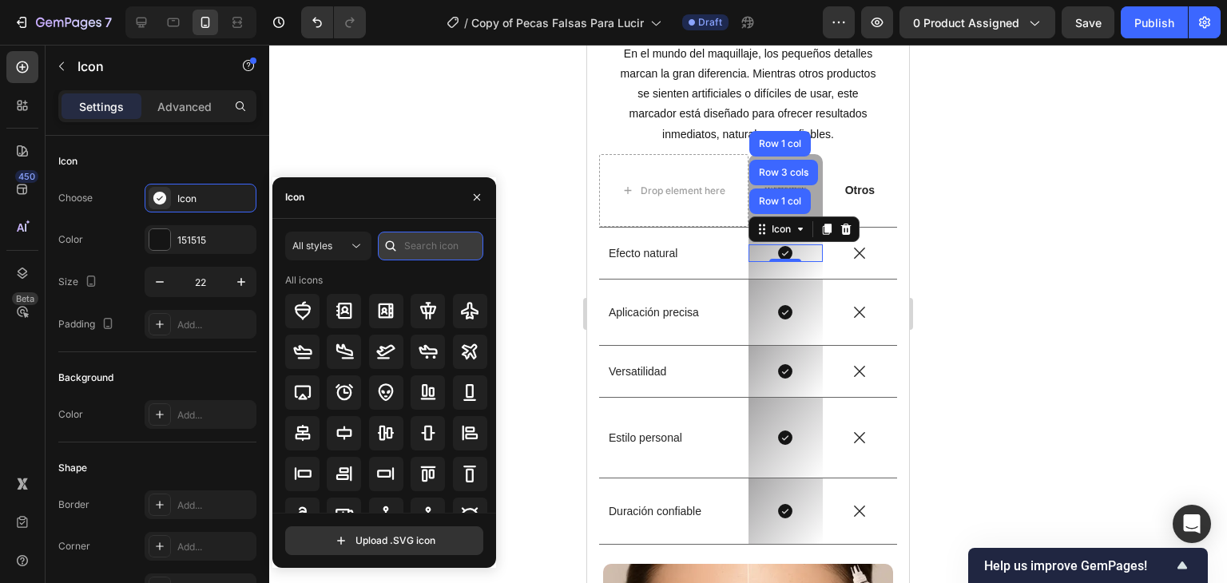
click at [407, 246] on input "text" at bounding box center [430, 246] width 105 height 29
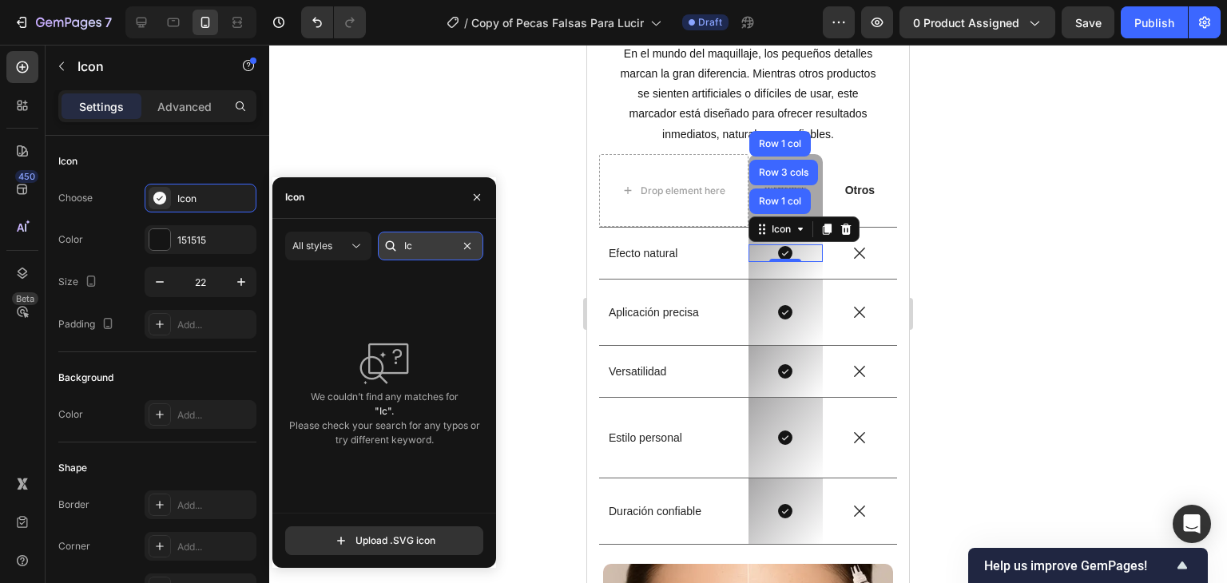
type input "I"
paste input "firmation"
type input "Affirmation"
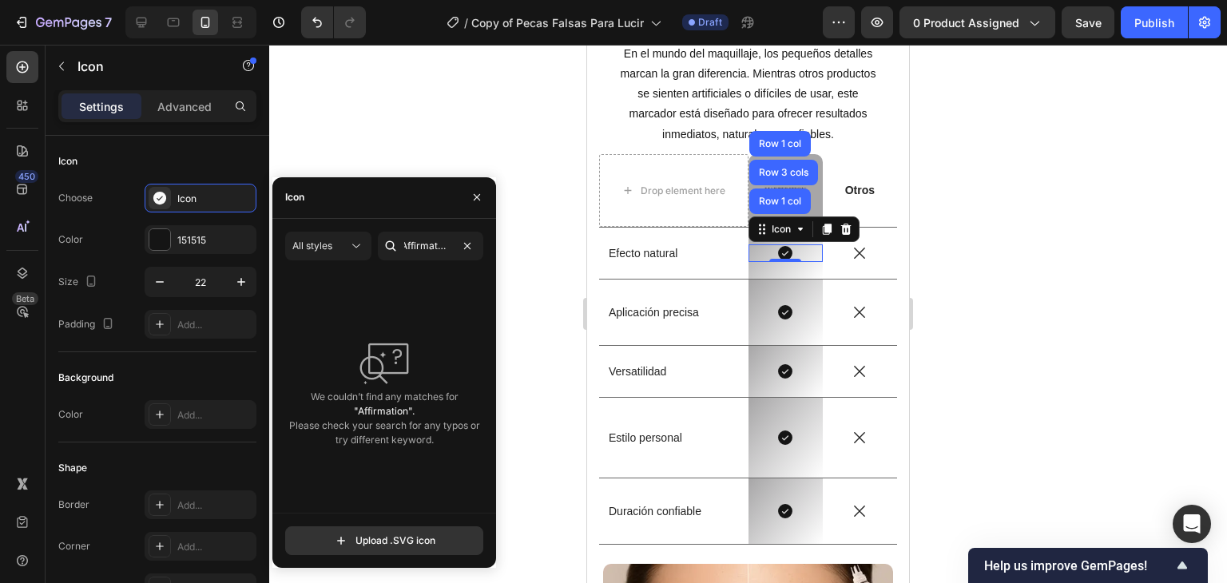
click at [429, 292] on div "We couldn’t find any matches for "Affirmation". Please check your search for an…" at bounding box center [384, 393] width 198 height 240
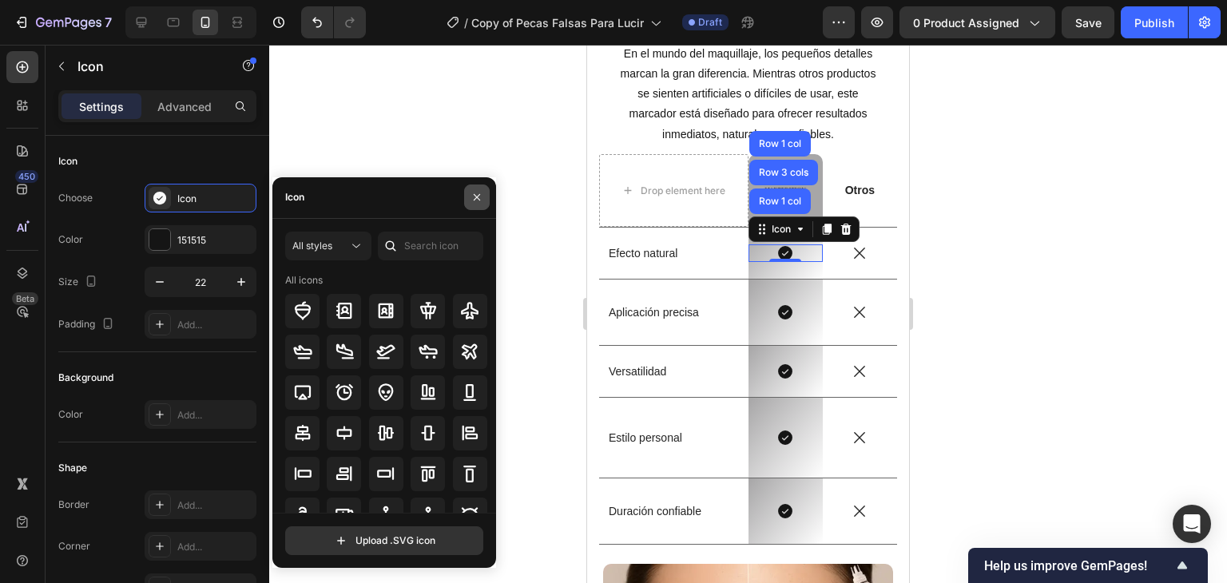
click at [478, 196] on icon "button" at bounding box center [477, 197] width 6 height 6
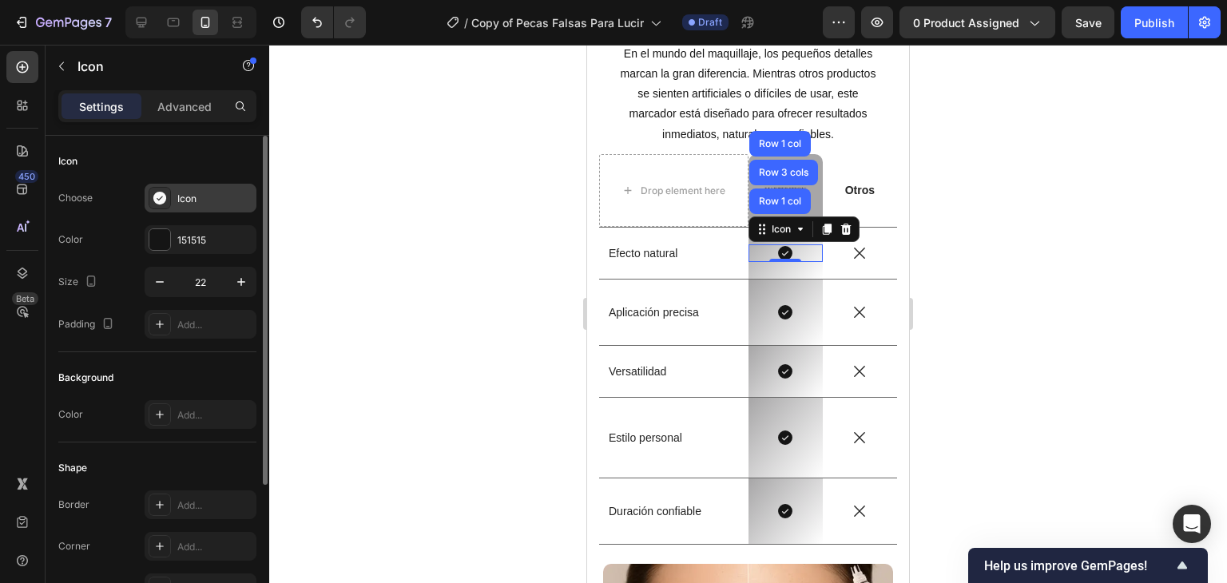
click at [182, 200] on div "Icon" at bounding box center [214, 199] width 75 height 14
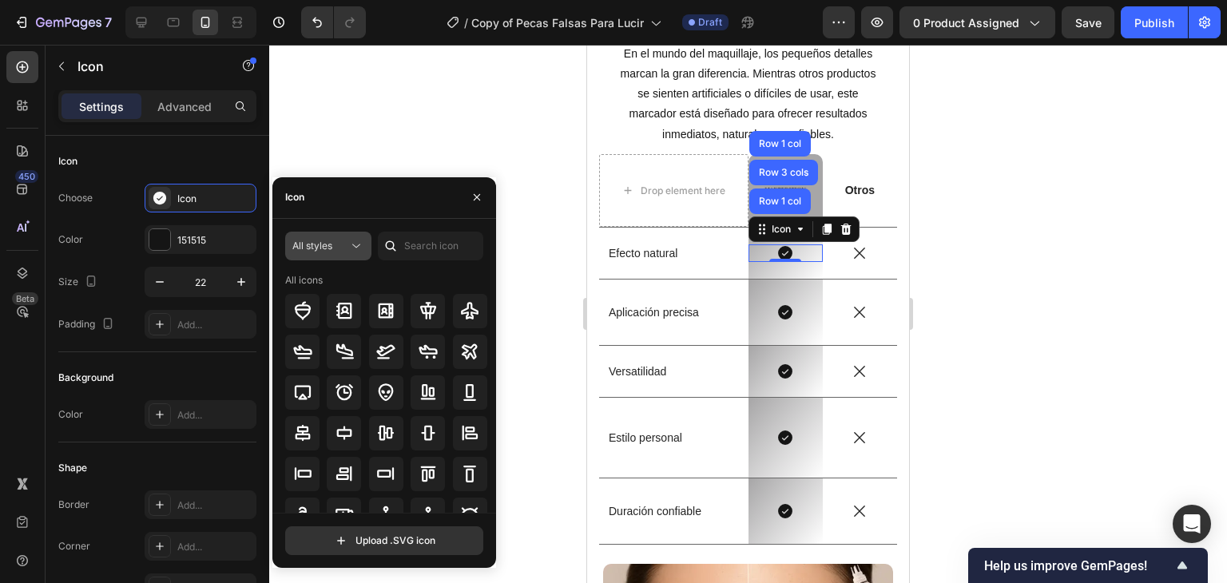
click at [316, 236] on button "All styles" at bounding box center [328, 246] width 86 height 29
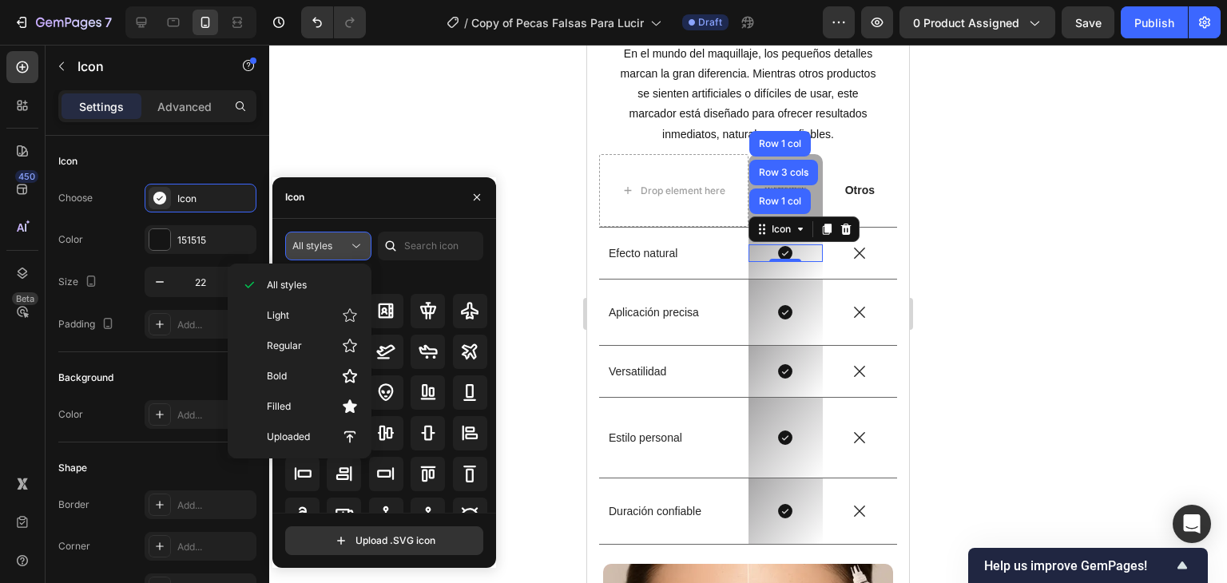
click at [352, 253] on button "All styles" at bounding box center [328, 246] width 86 height 29
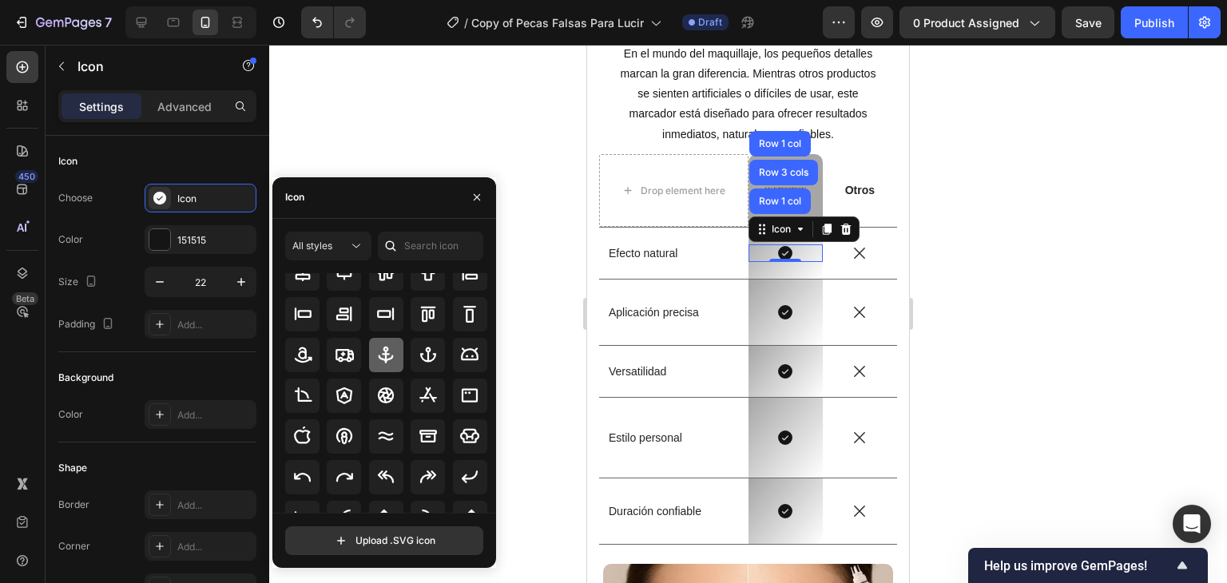
scroll to position [176, 0]
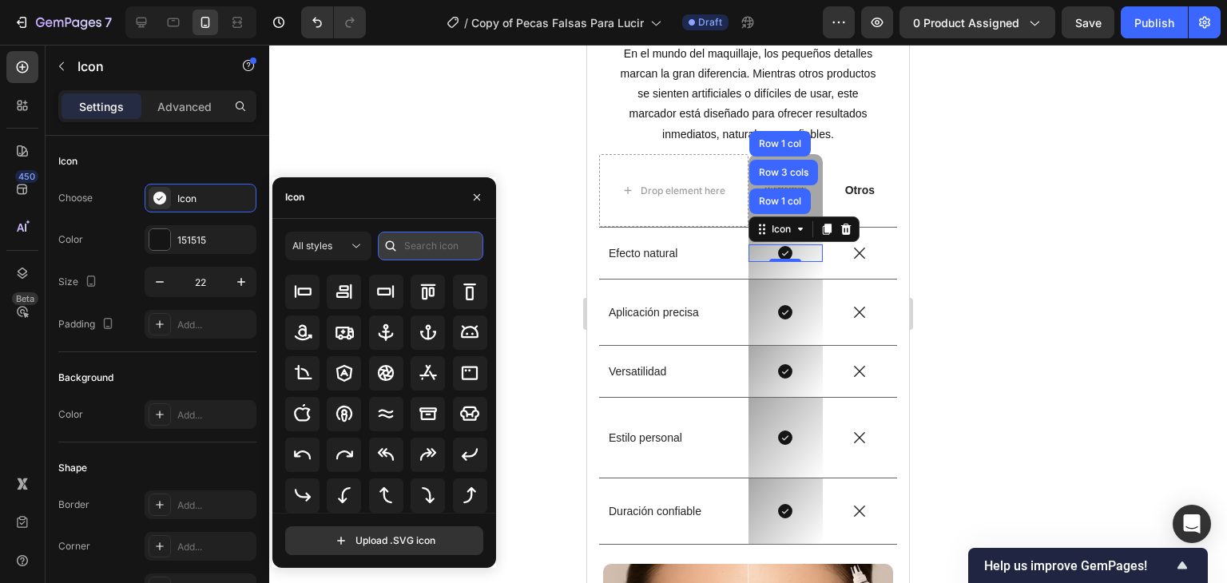
click at [419, 244] on input "text" at bounding box center [430, 246] width 105 height 29
click at [1099, 173] on div at bounding box center [748, 314] width 958 height 539
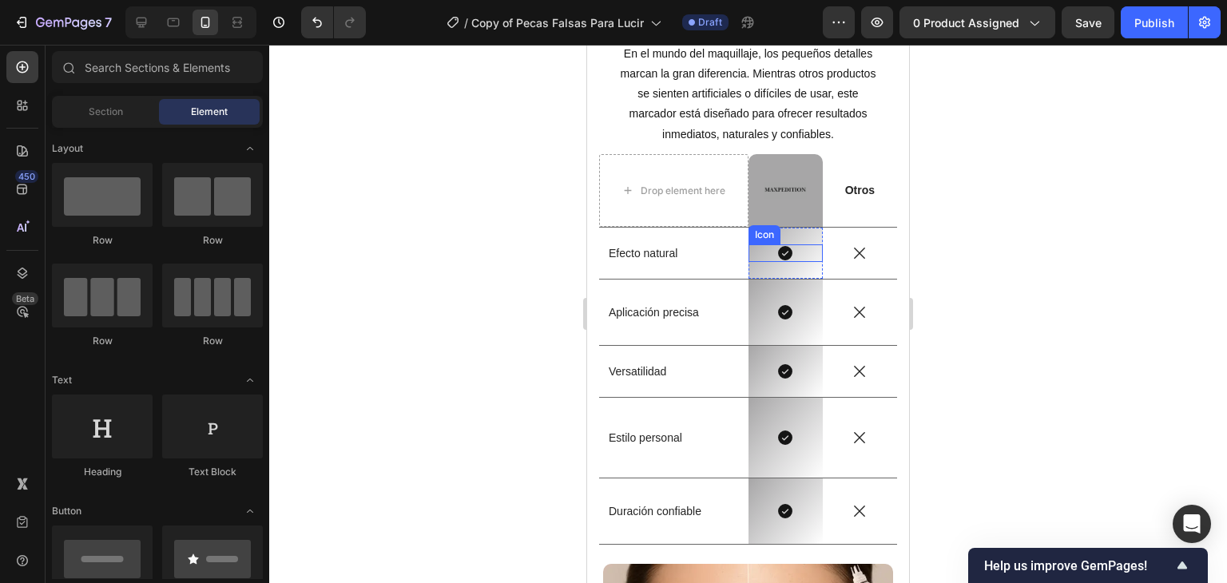
click at [777, 260] on div "Icon" at bounding box center [786, 253] width 74 height 18
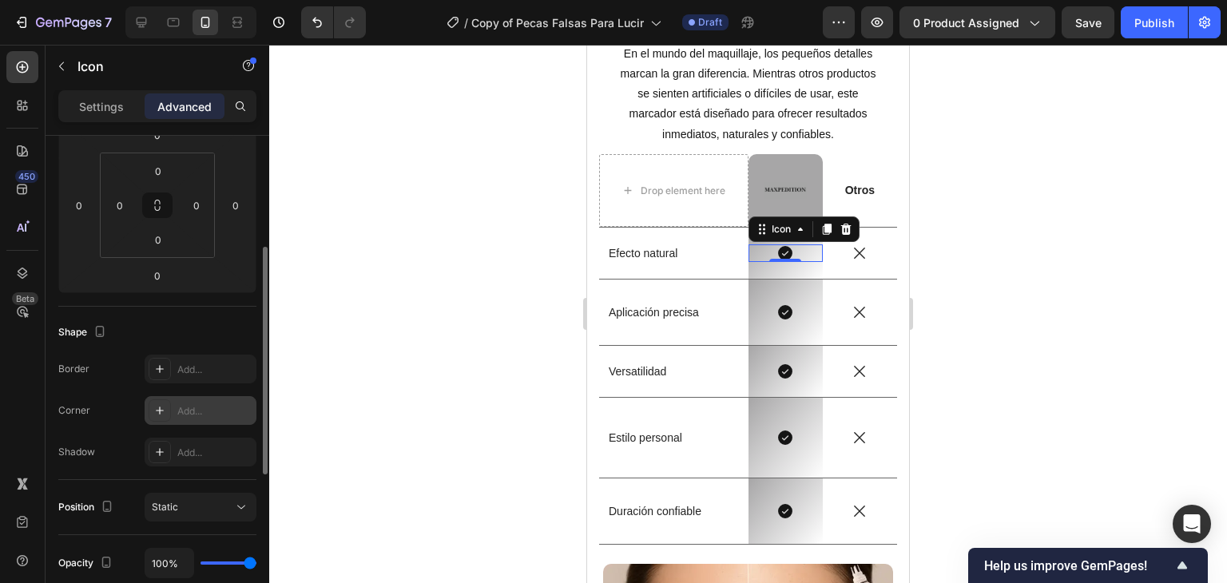
scroll to position [0, 0]
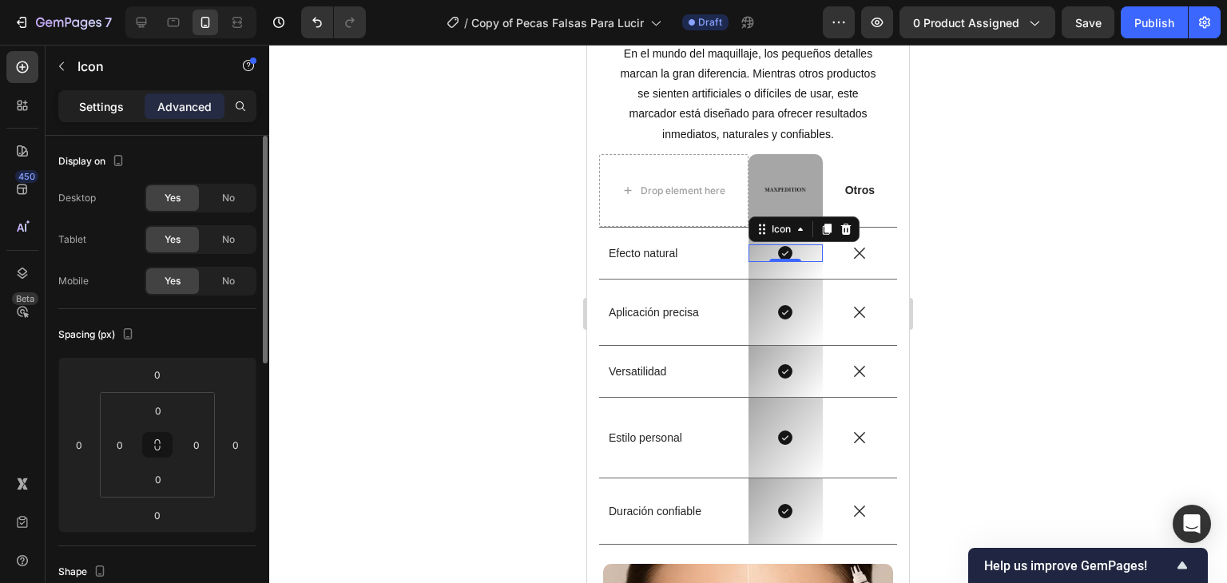
click at [125, 100] on div "Settings" at bounding box center [102, 106] width 80 height 26
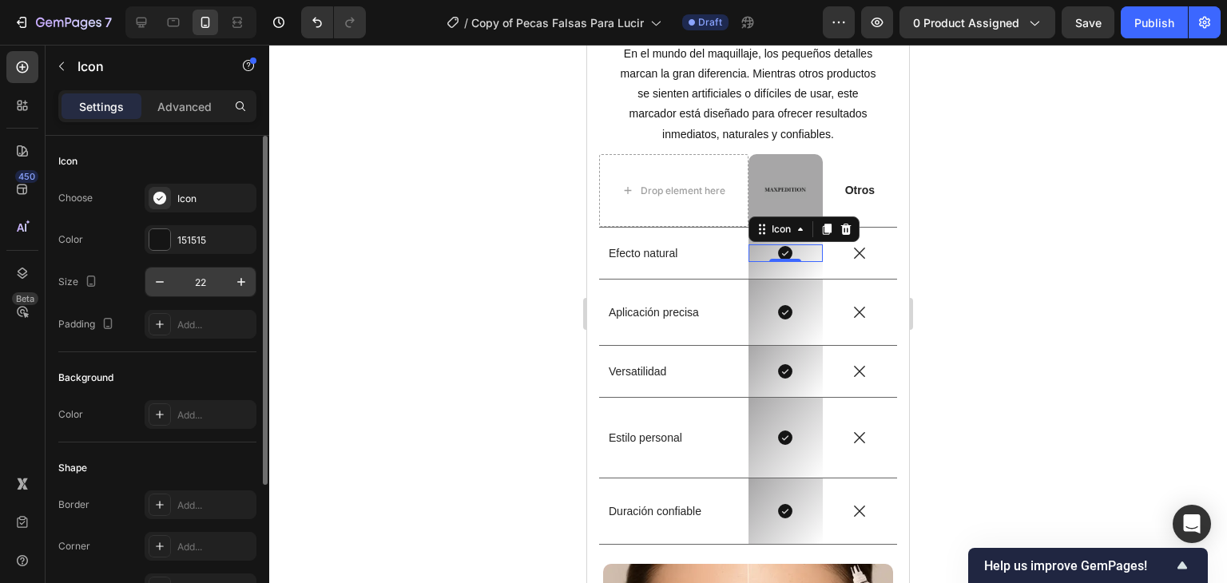
scroll to position [201, 0]
